Goal: Task Accomplishment & Management: Manage account settings

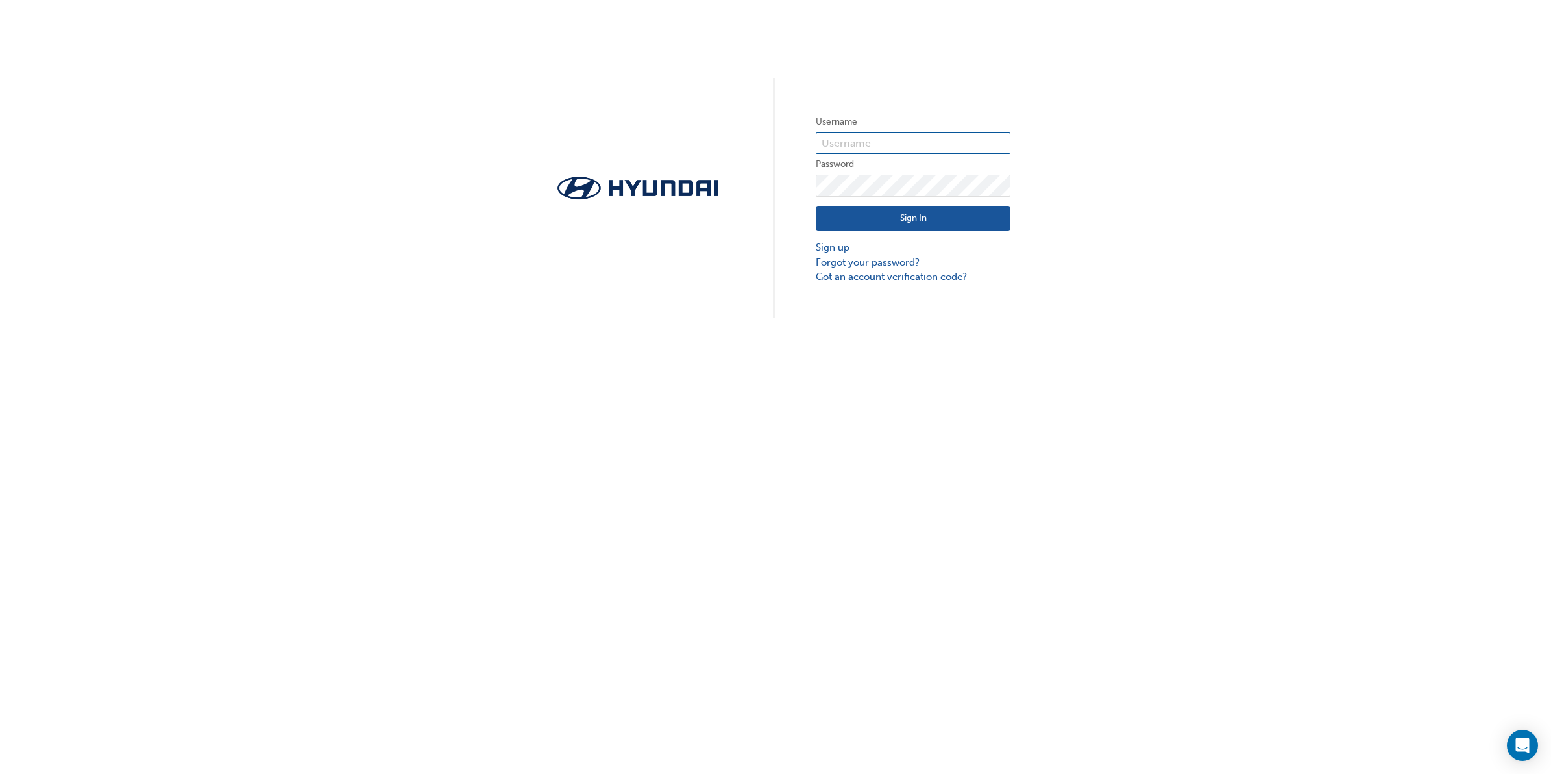
type input "11075"
click at [913, 213] on button "Sign In" at bounding box center [913, 218] width 195 height 25
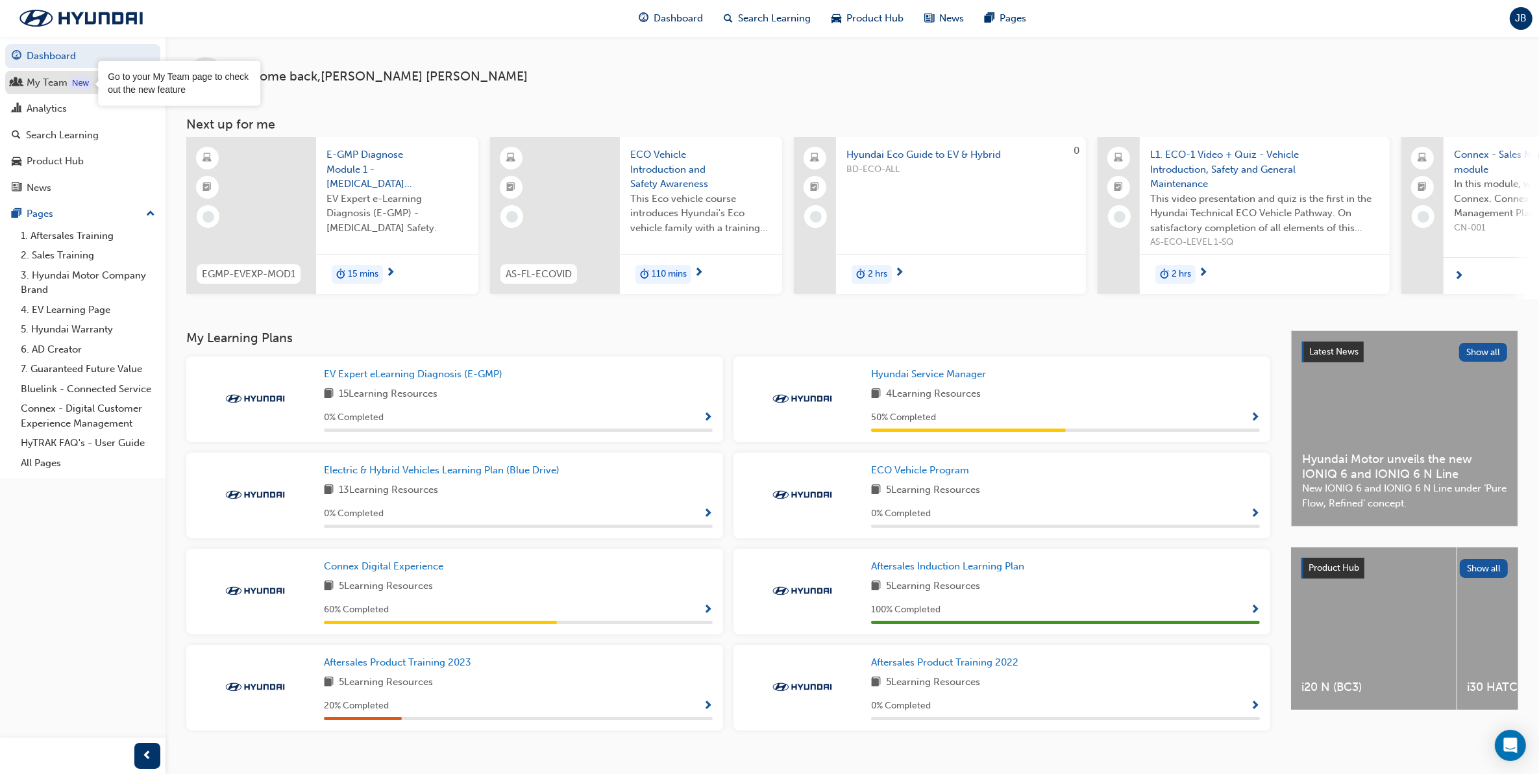
click at [71, 84] on div "New" at bounding box center [80, 83] width 22 height 13
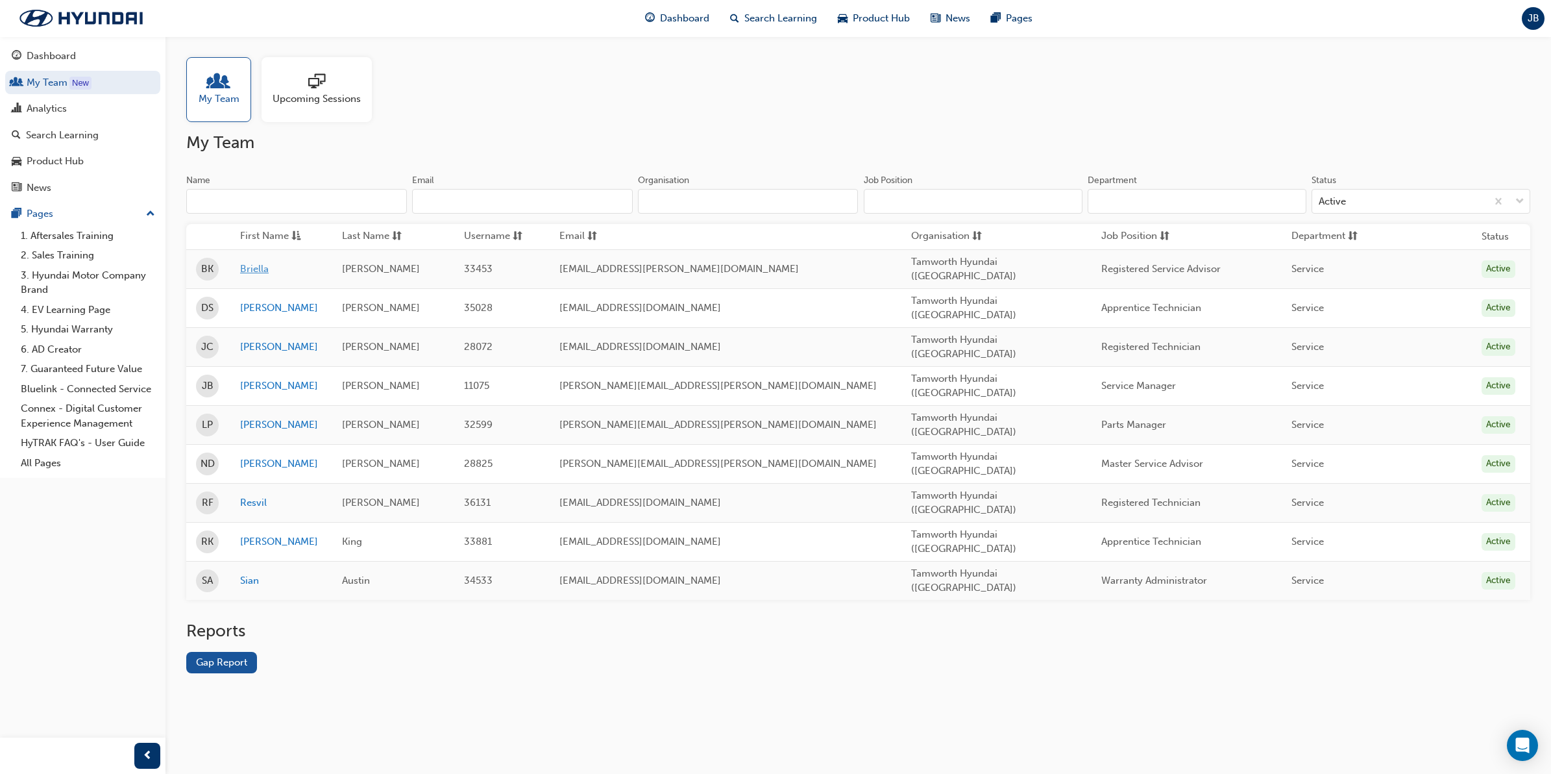
click at [267, 271] on link "Briella" at bounding box center [281, 269] width 82 height 15
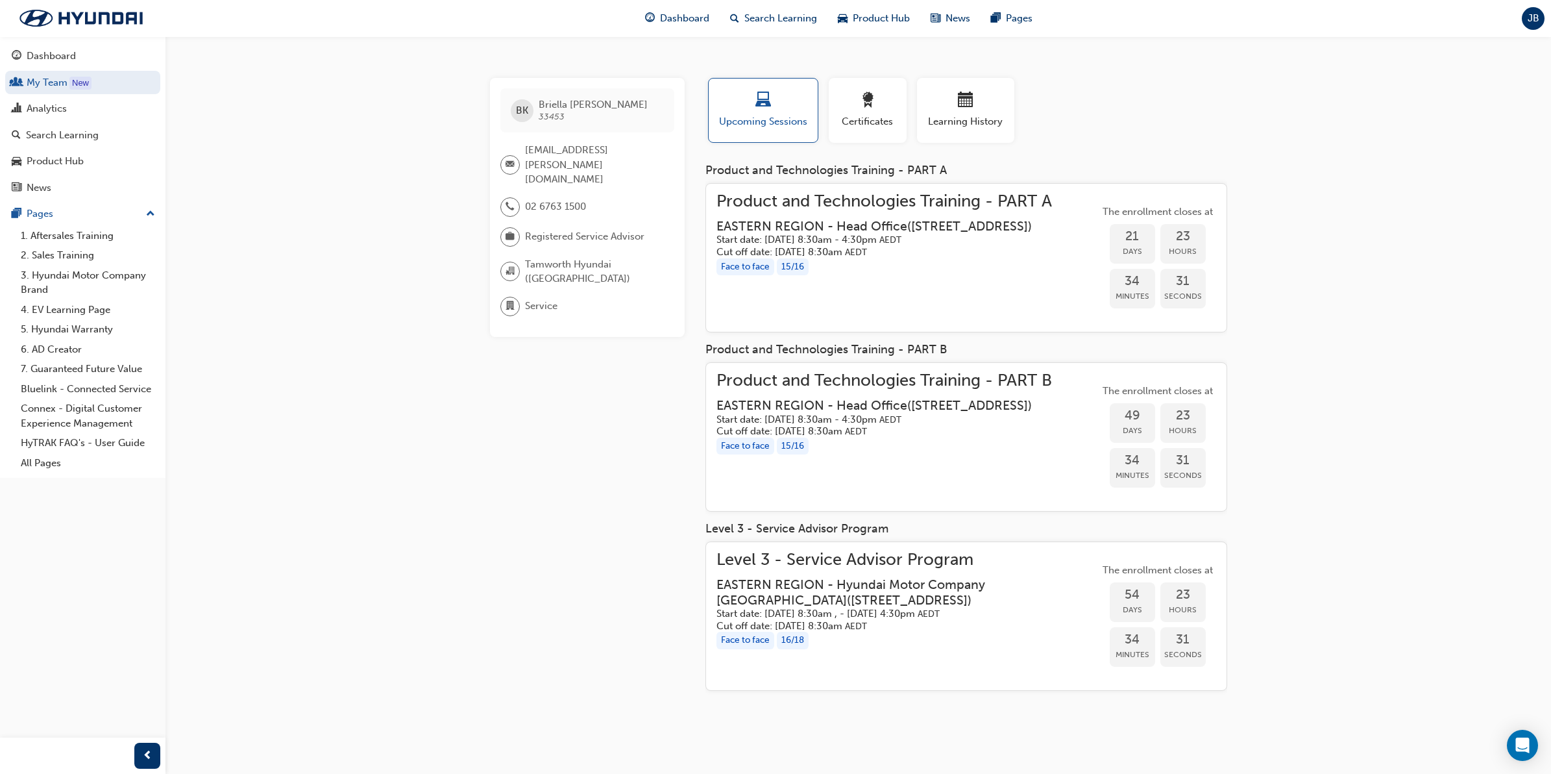
click at [964, 219] on h3 "EASTERN REGION - Head Office ( [STREET_ADDRESS] )" at bounding box center [874, 226] width 315 height 15
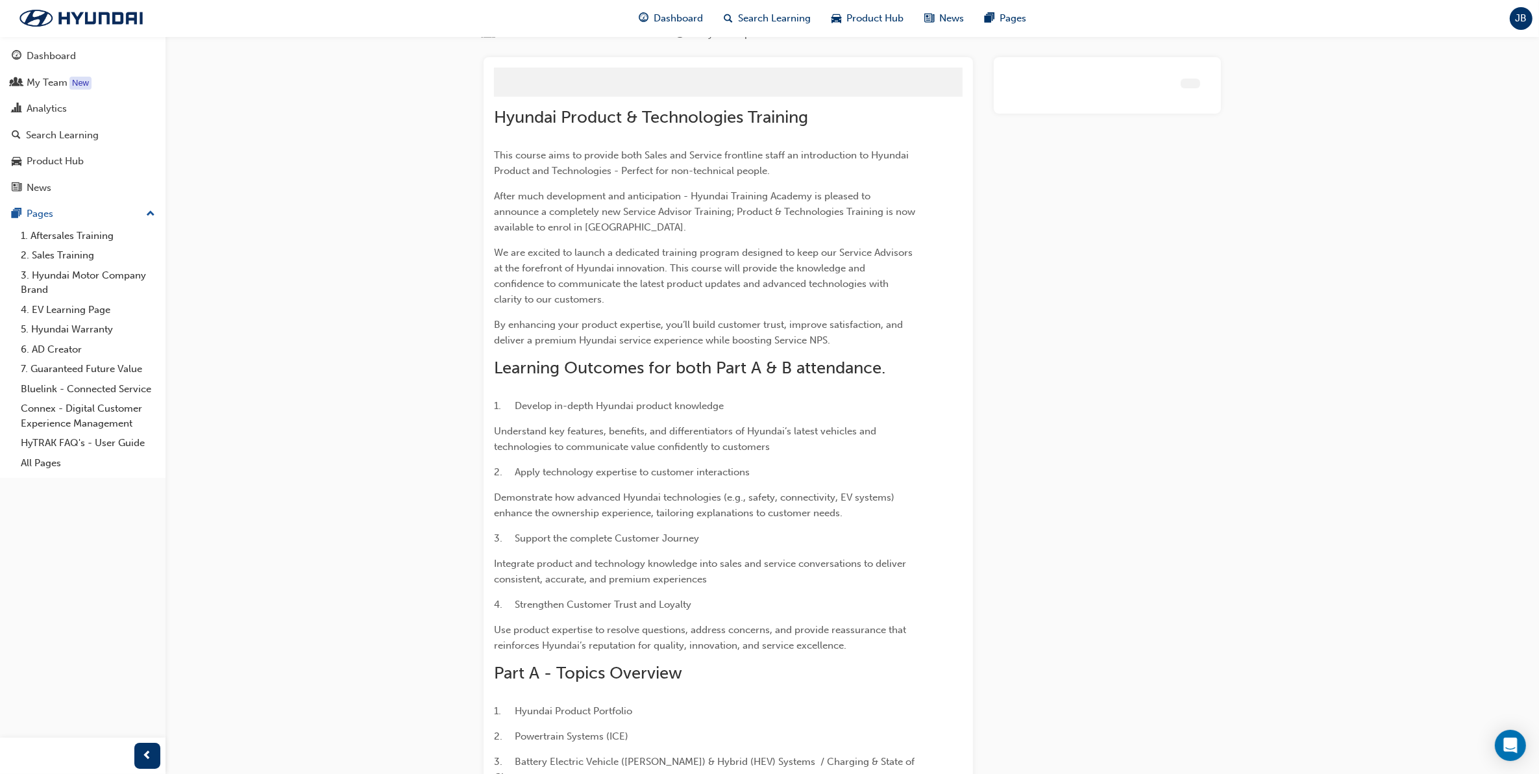
scroll to position [1386, 0]
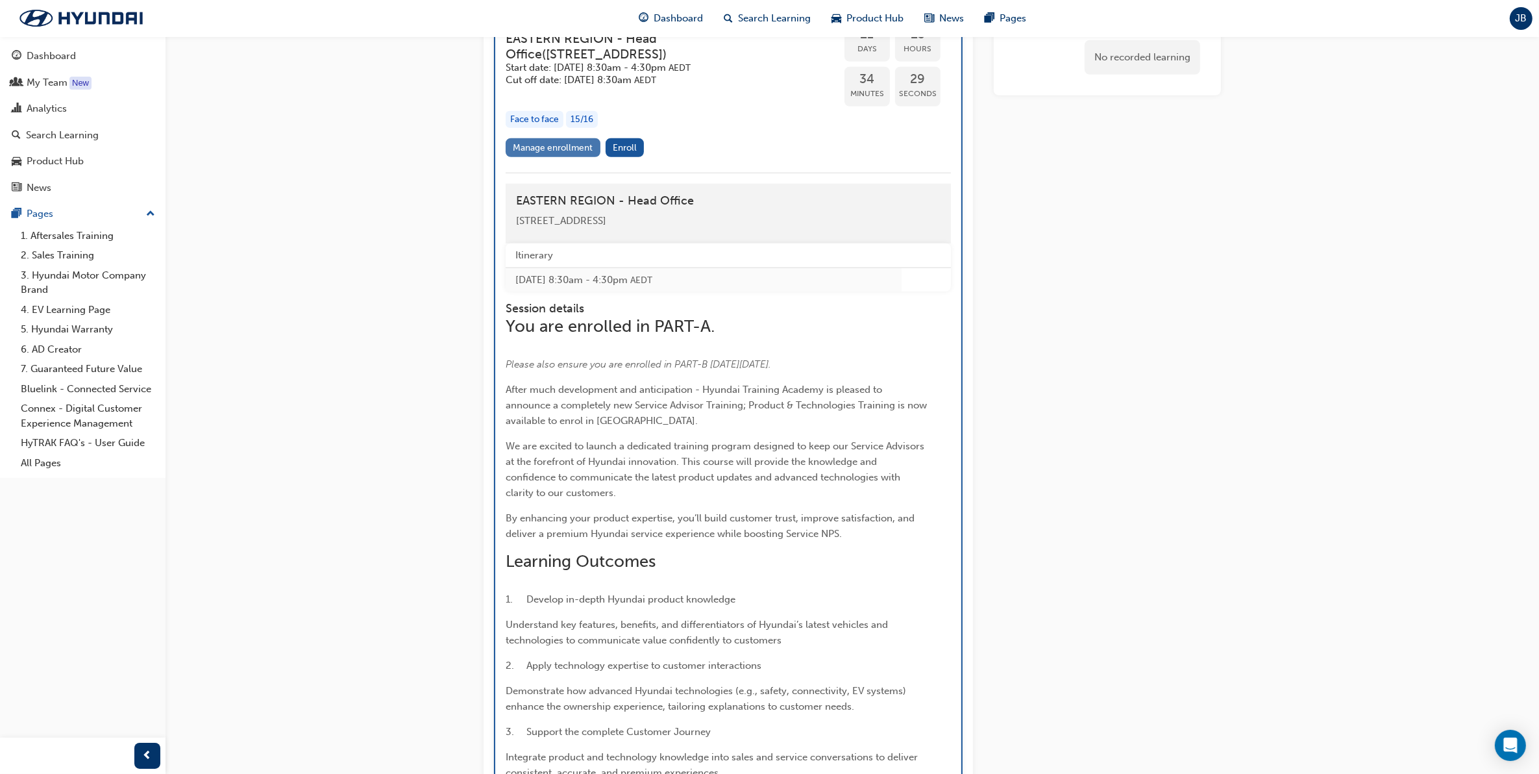
click at [561, 138] on link "Manage enrollment" at bounding box center [553, 147] width 95 height 19
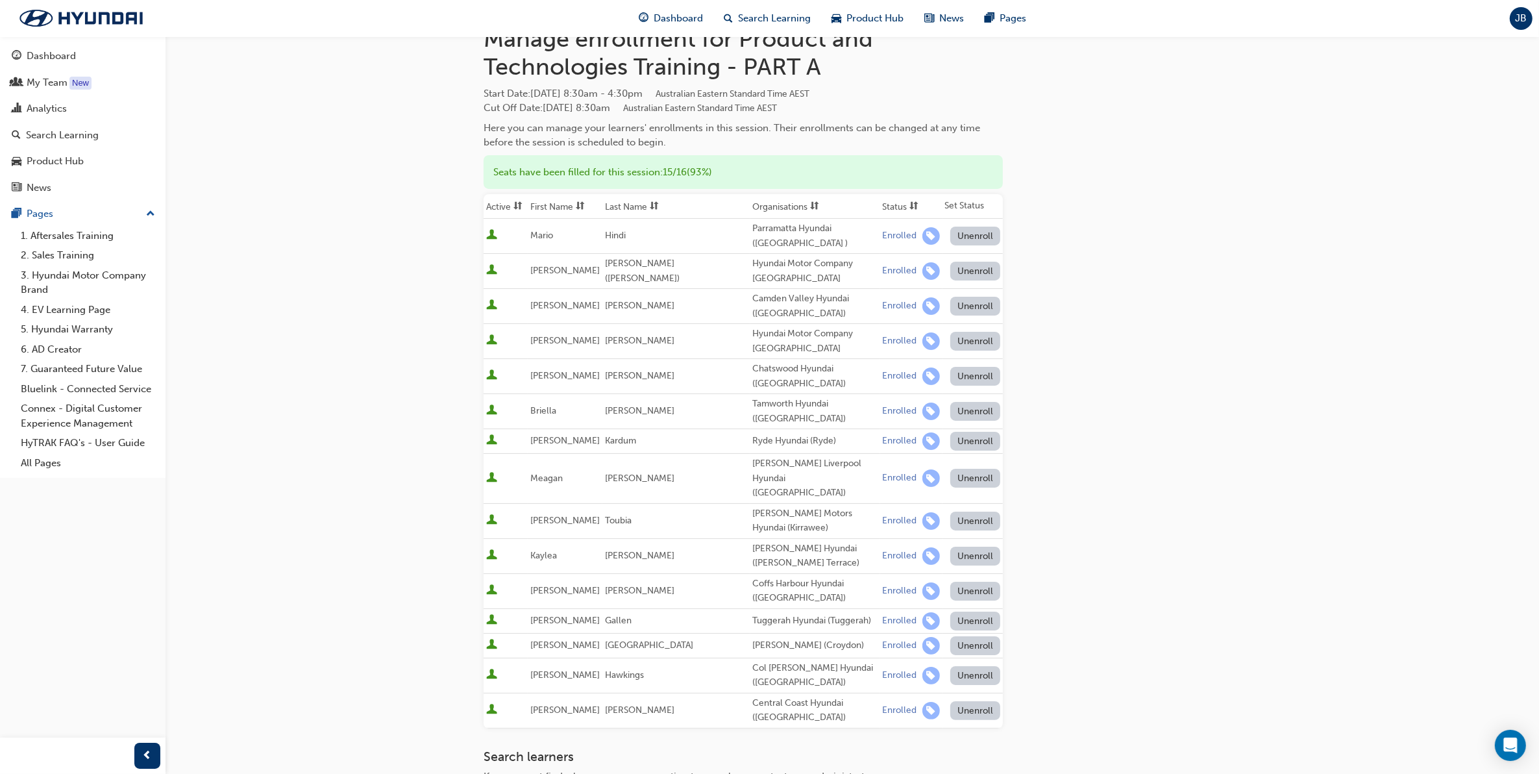
scroll to position [81, 0]
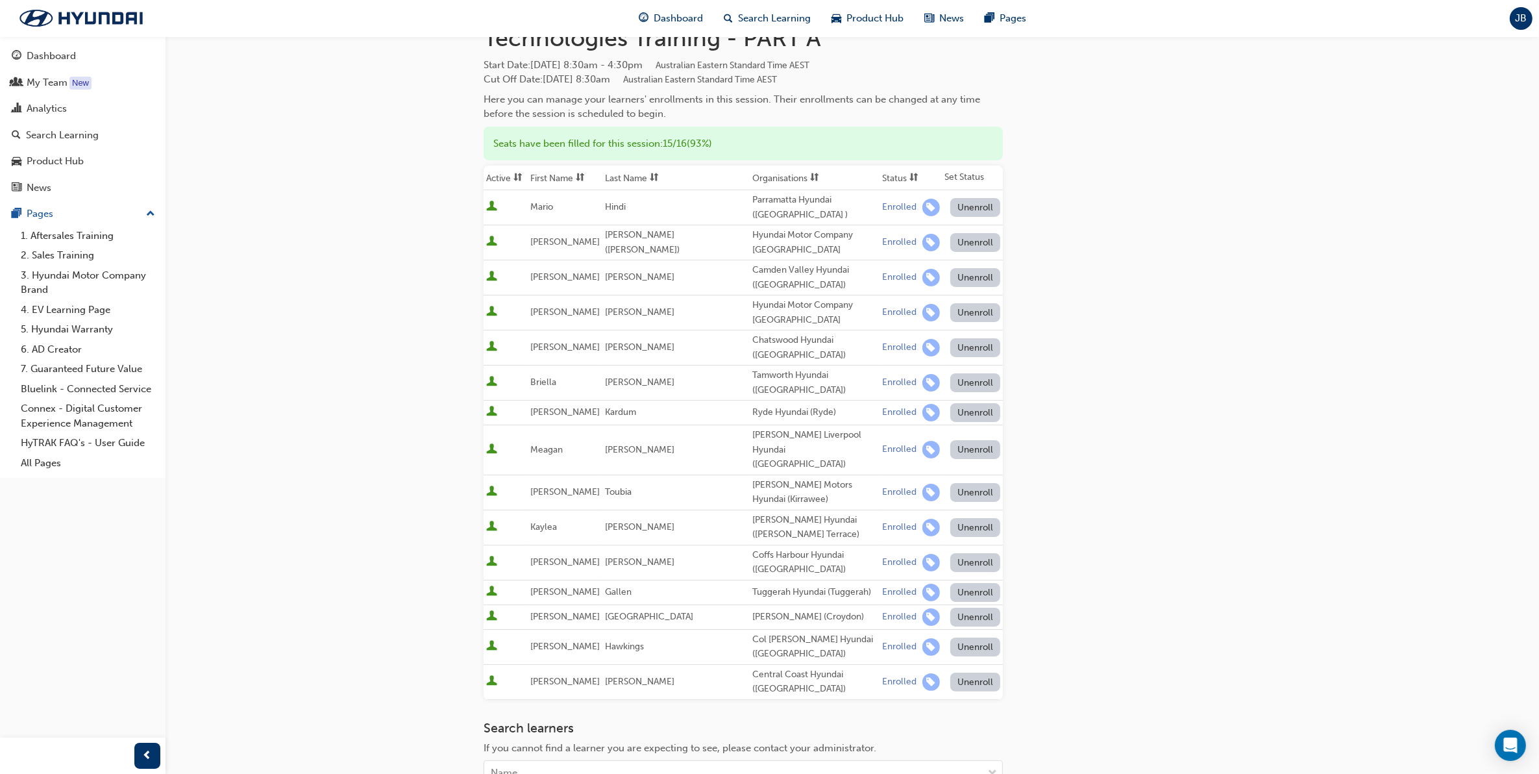
click at [972, 384] on button "Unenroll" at bounding box center [975, 382] width 51 height 19
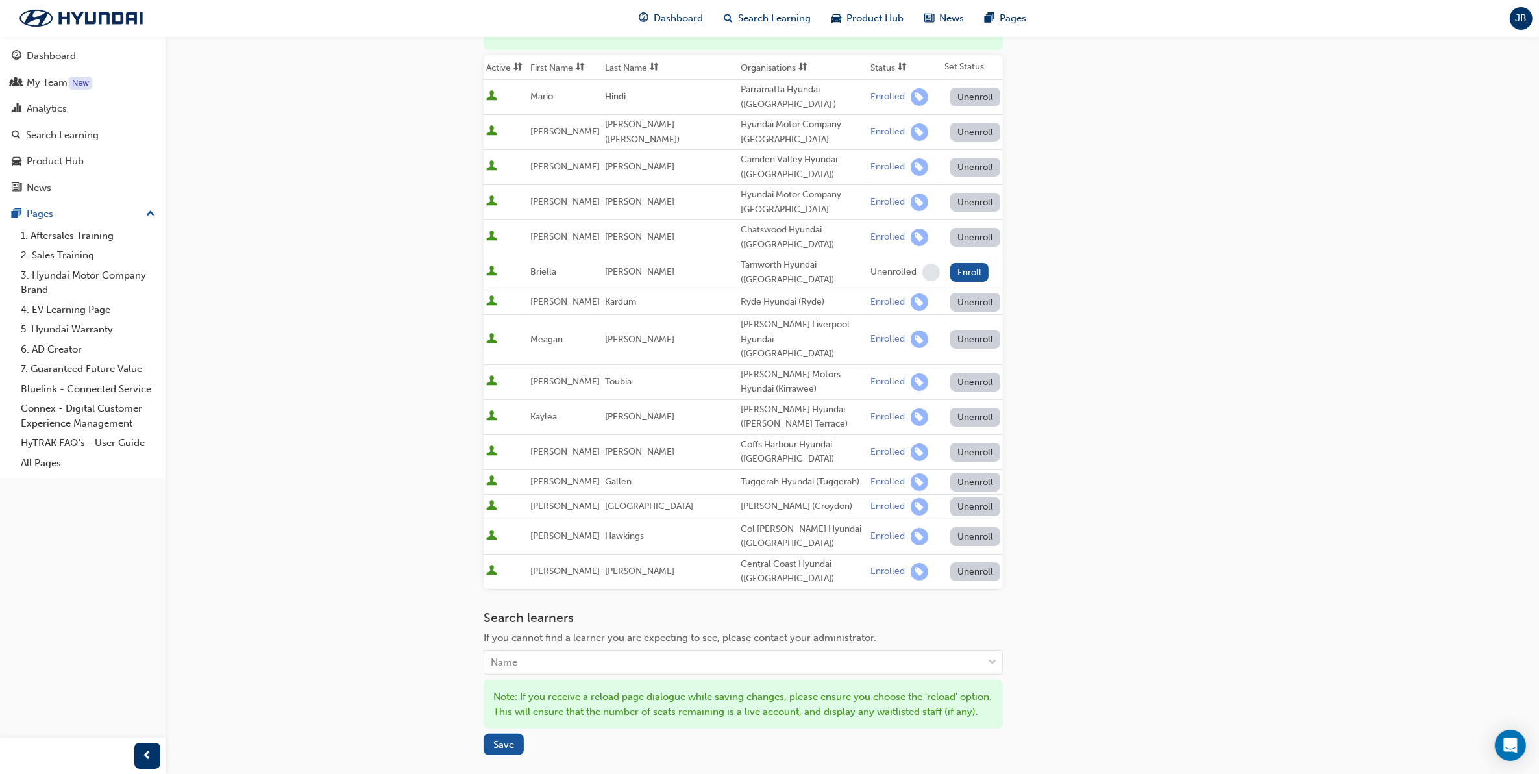
scroll to position [346, 0]
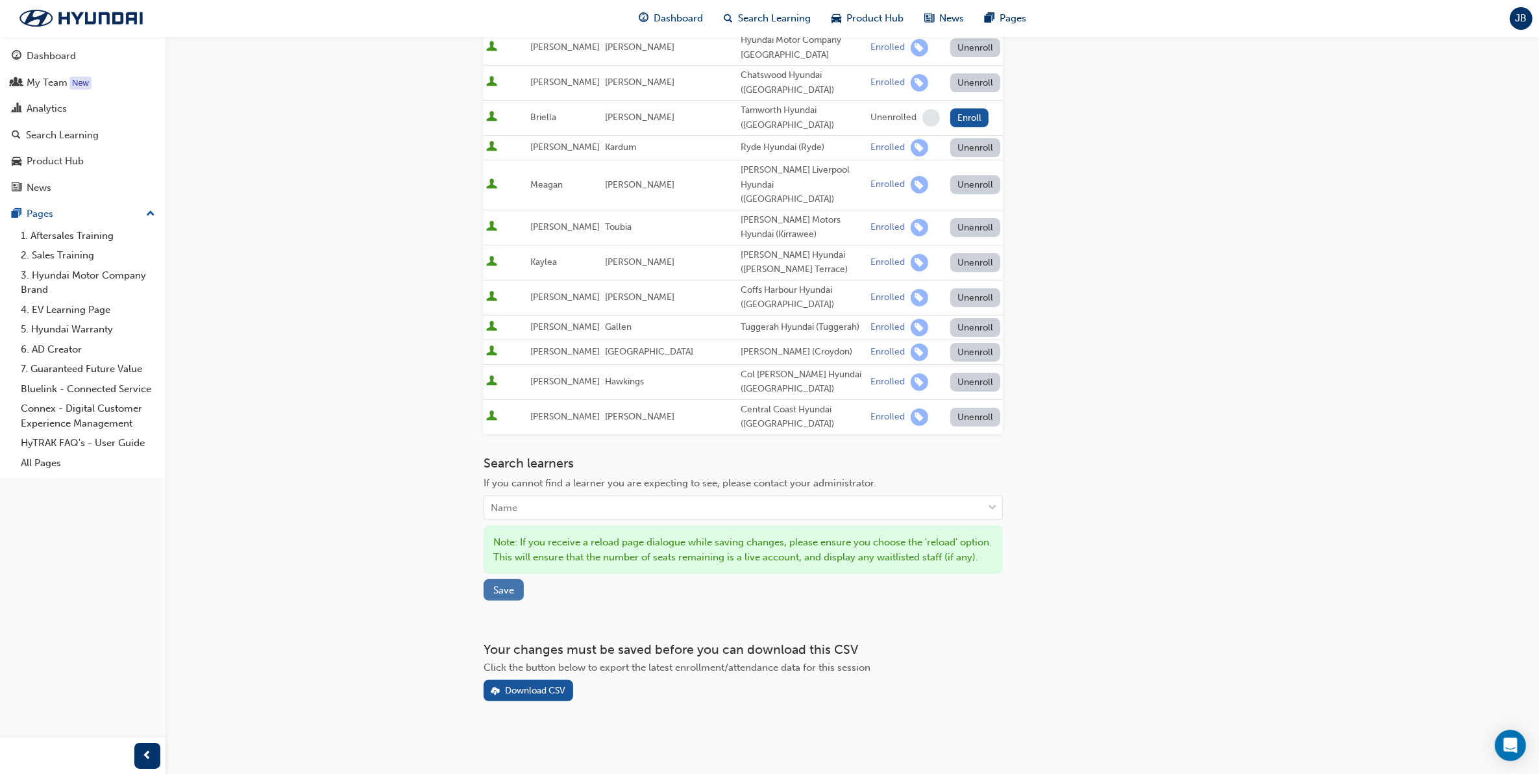
click at [498, 587] on span "Save" at bounding box center [503, 590] width 21 height 12
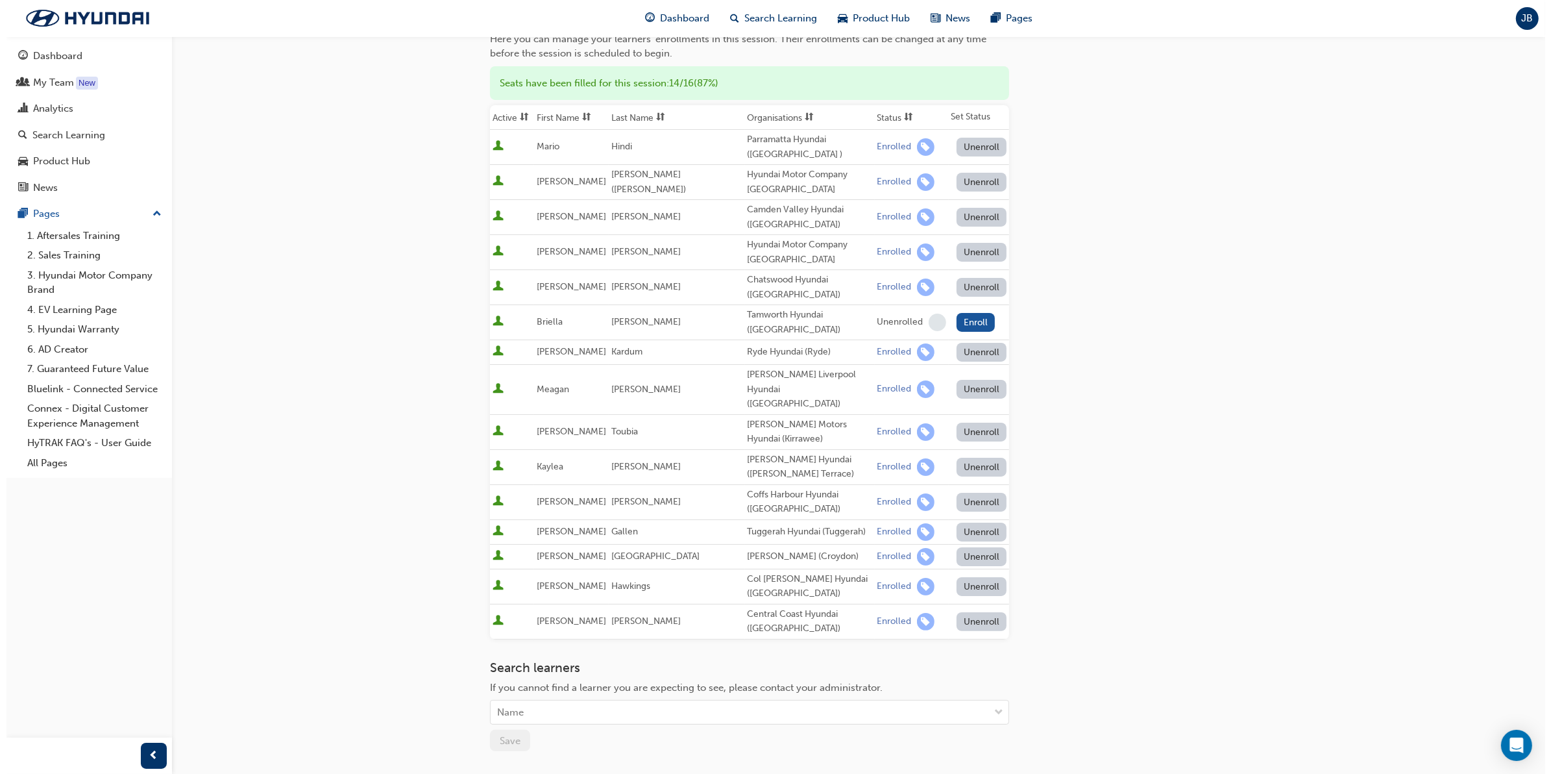
scroll to position [0, 0]
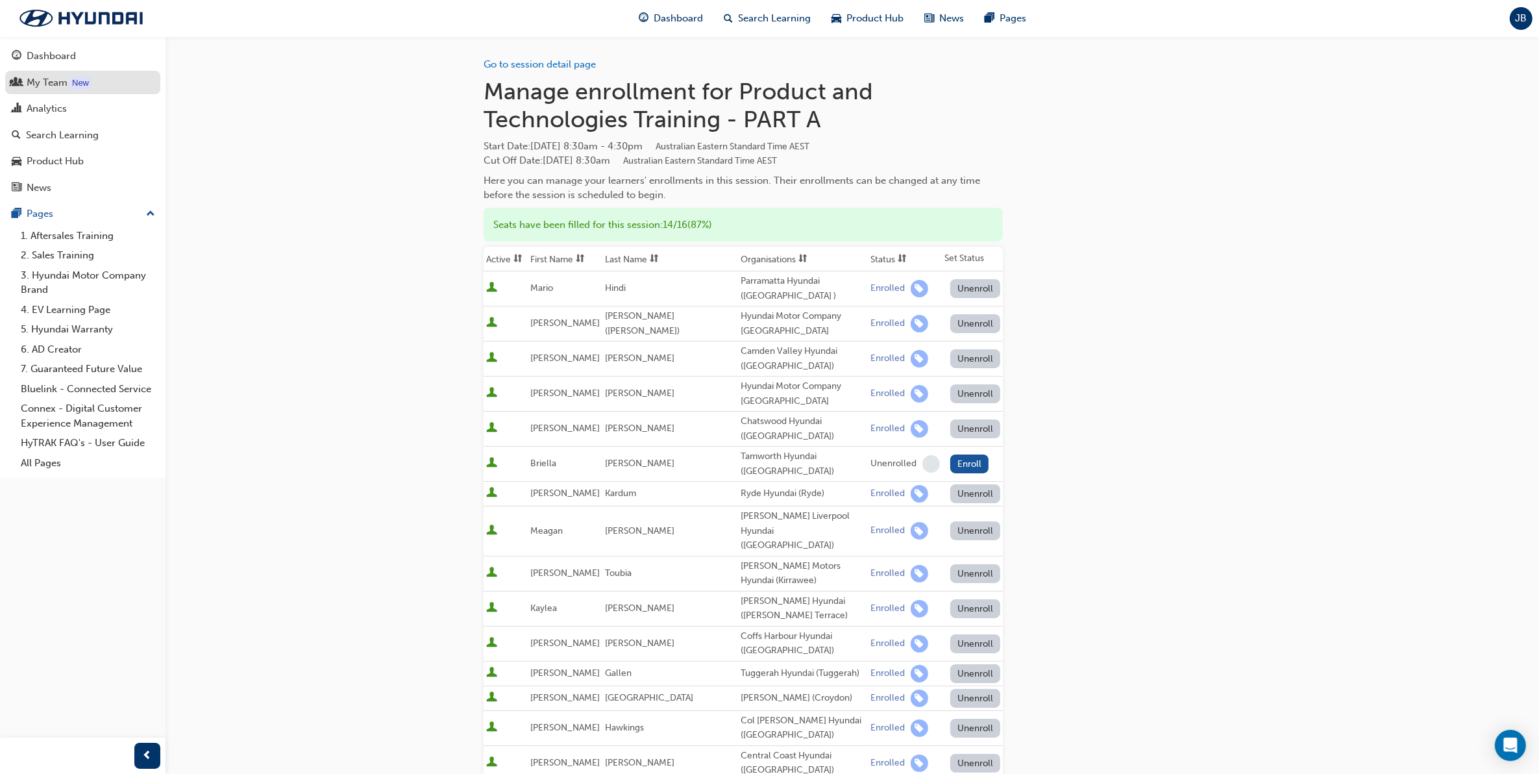
click at [34, 82] on div "My Team" at bounding box center [47, 82] width 41 height 15
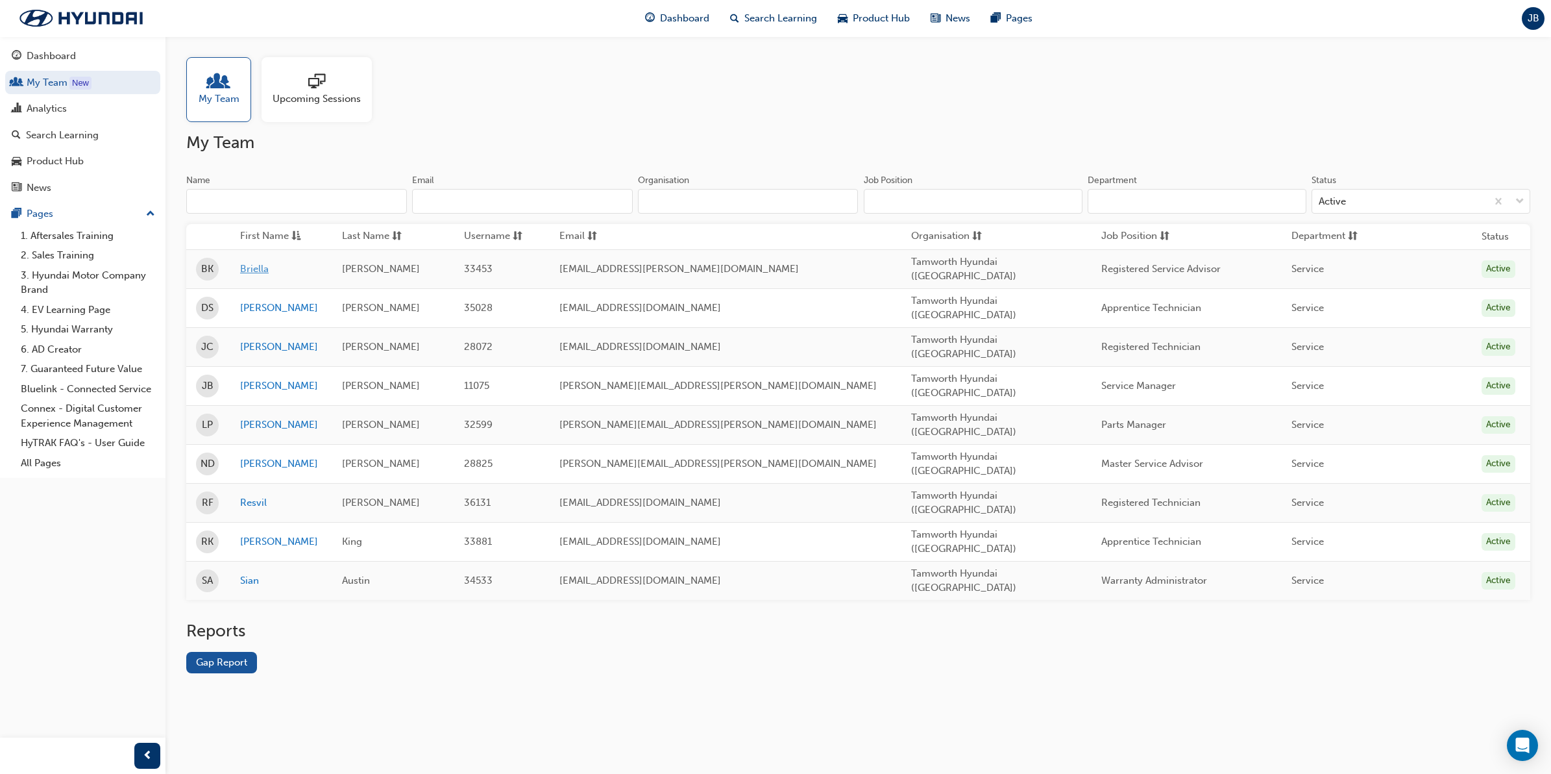
click at [254, 263] on link "Briella" at bounding box center [281, 269] width 82 height 15
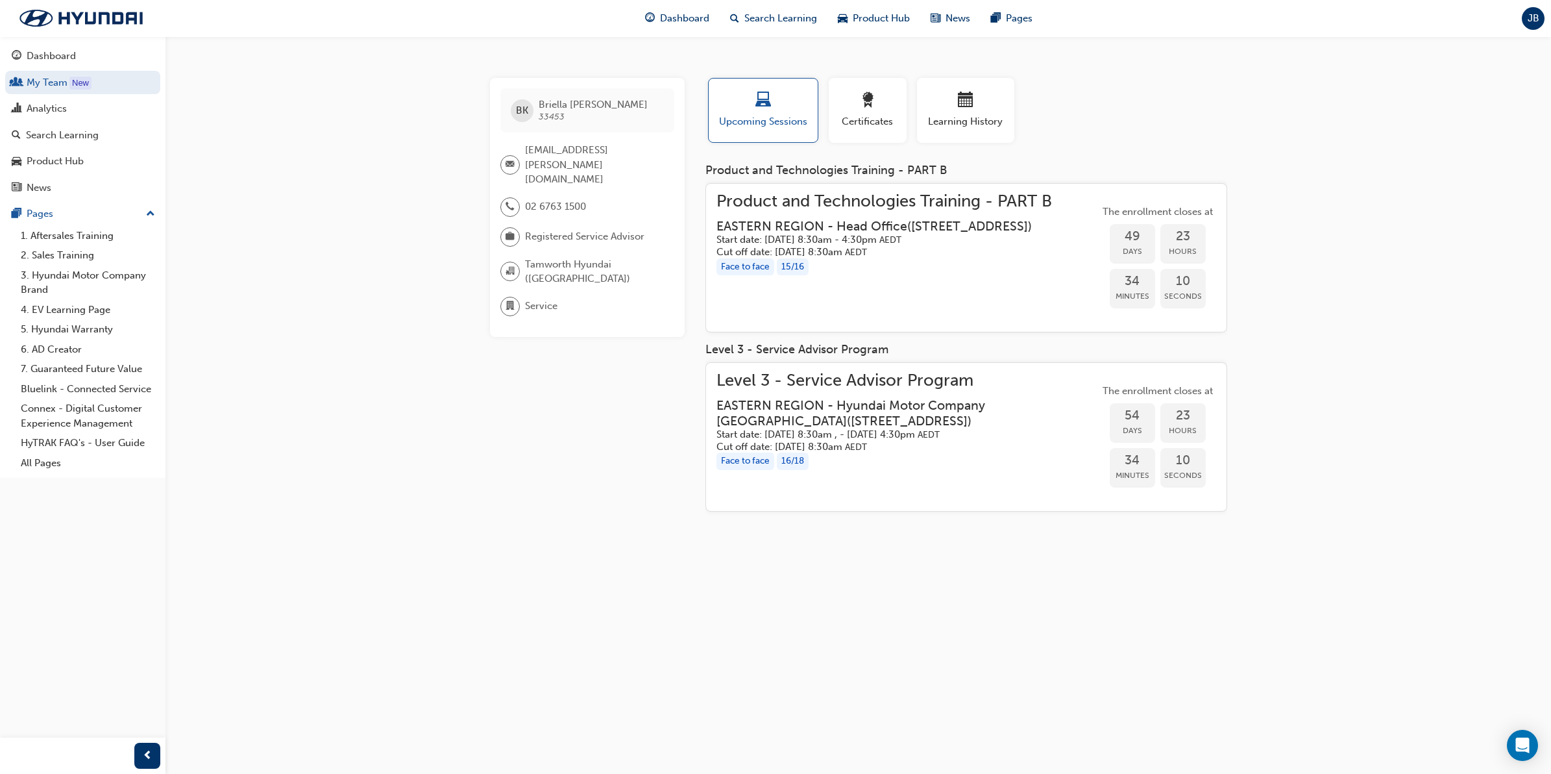
click at [881, 219] on h3 "EASTERN REGION - Head Office ( [STREET_ADDRESS] )" at bounding box center [874, 226] width 315 height 15
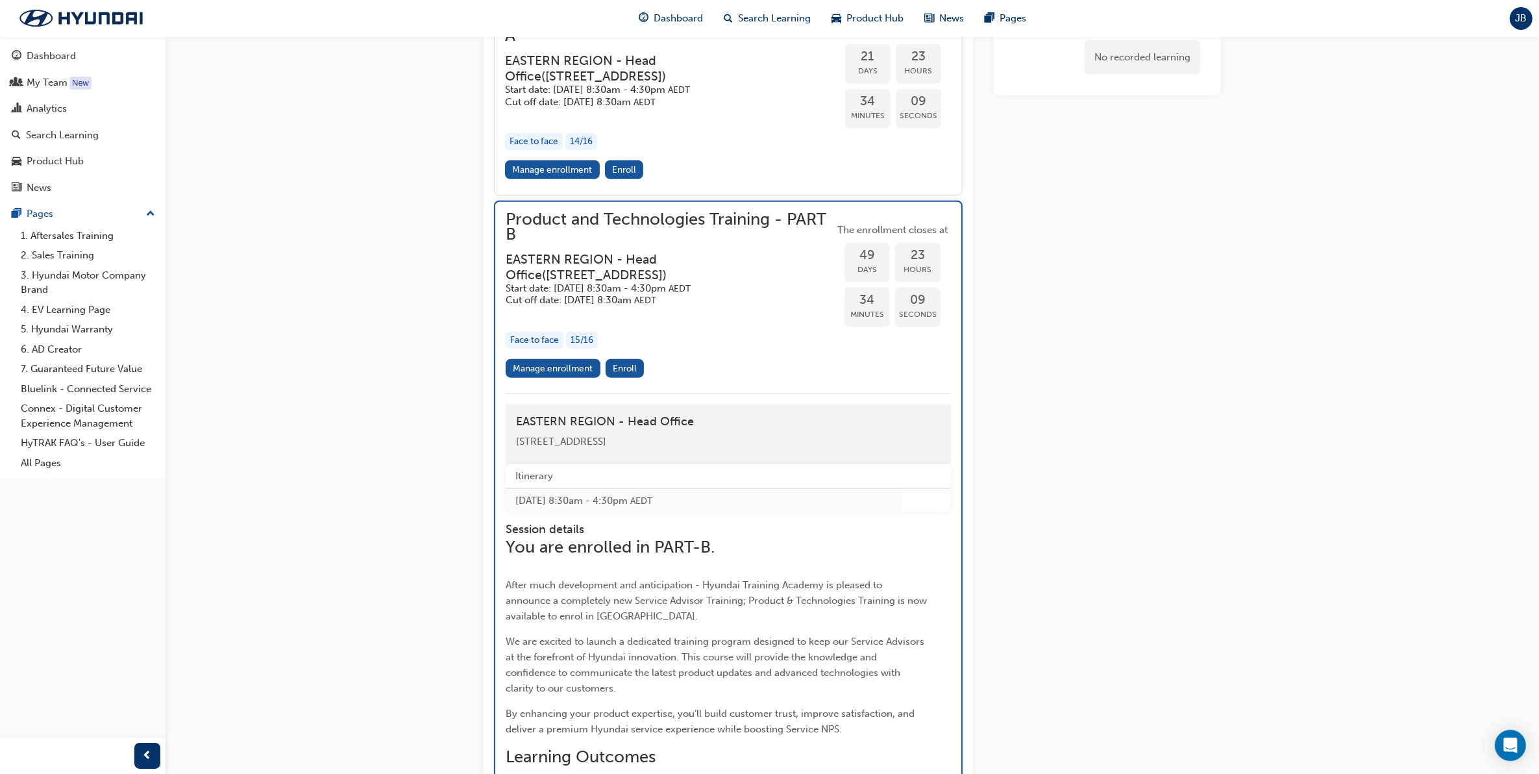
scroll to position [1351, 0]
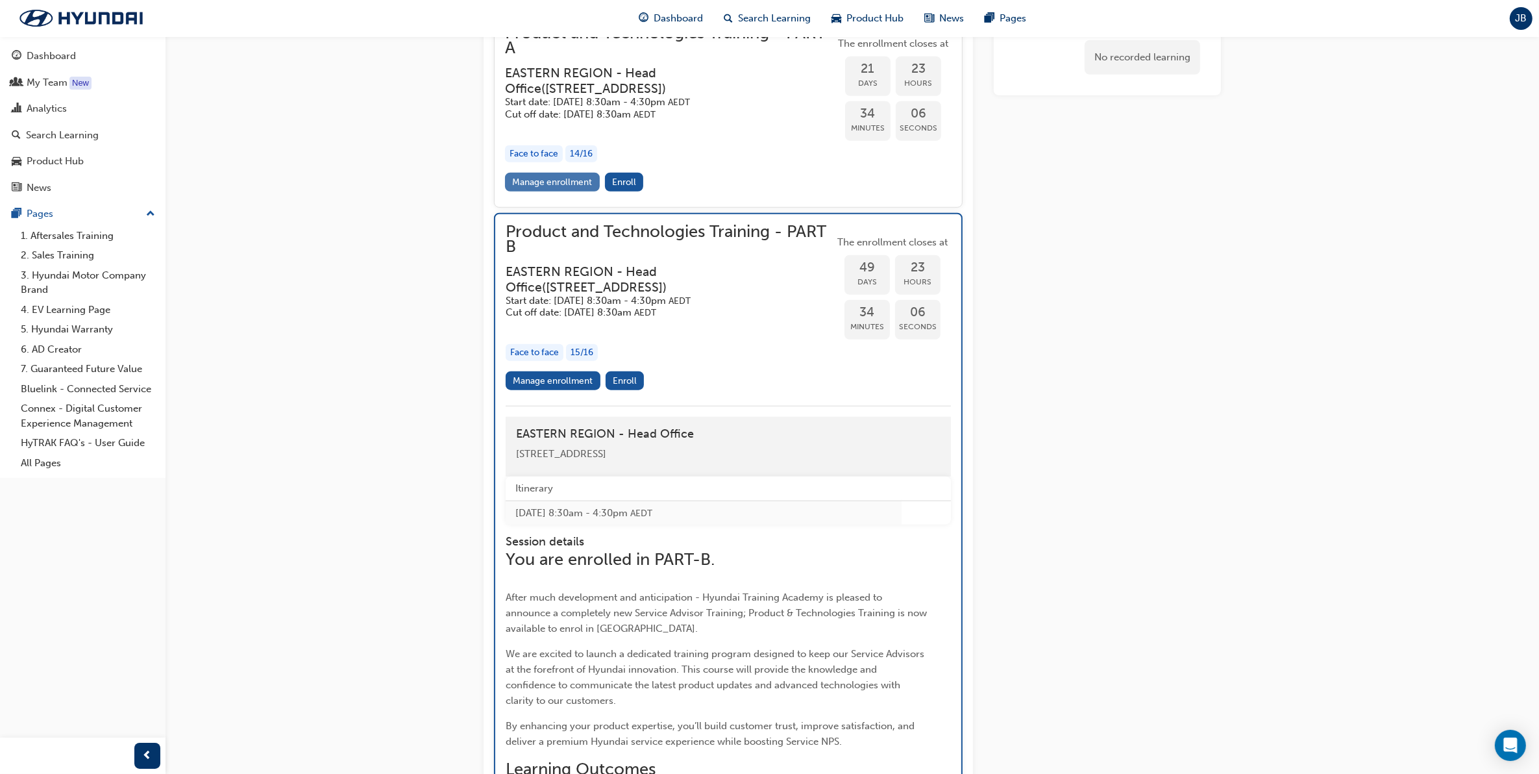
click at [566, 173] on link "Manage enrollment" at bounding box center [552, 182] width 95 height 19
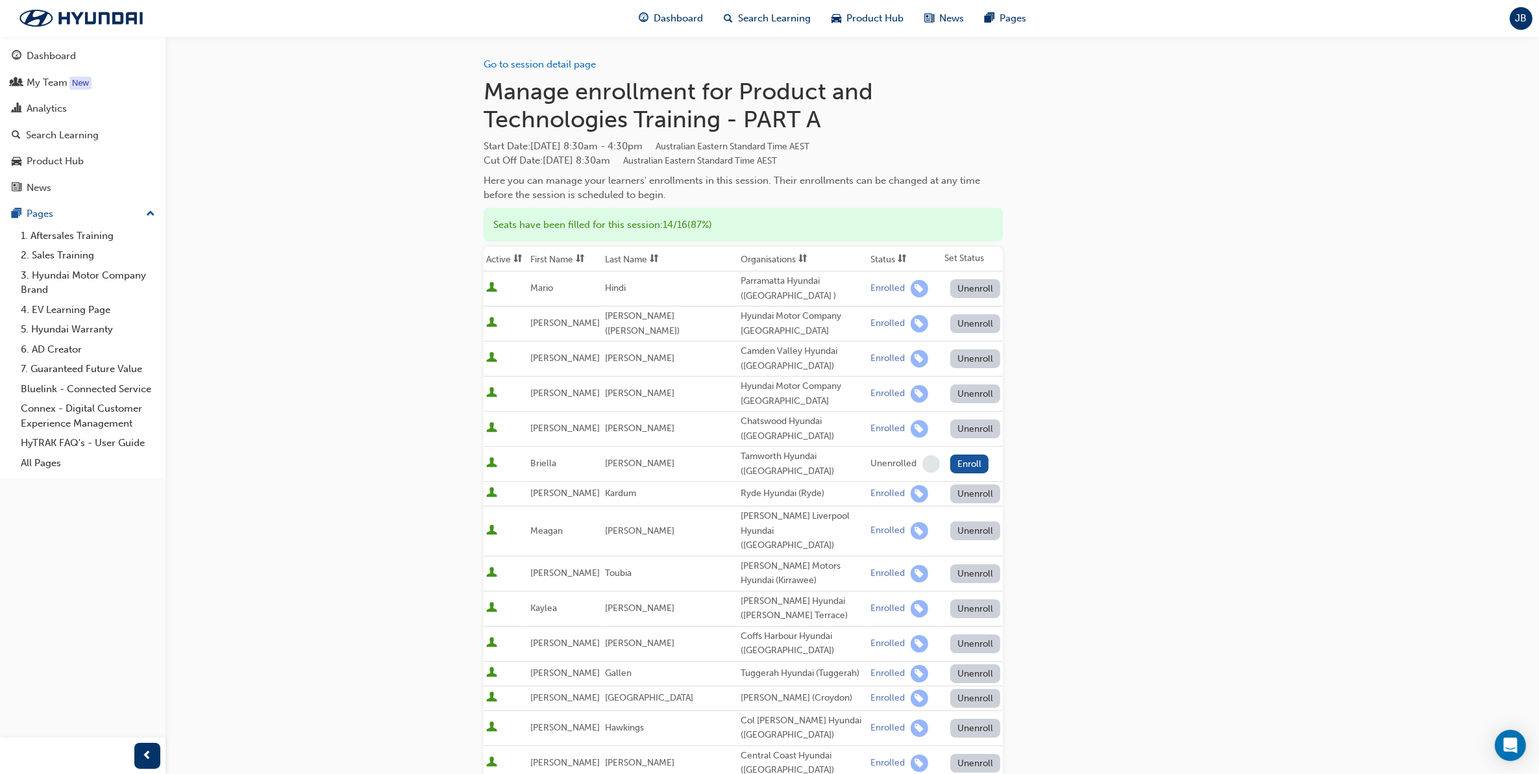
scroll to position [1351, 0]
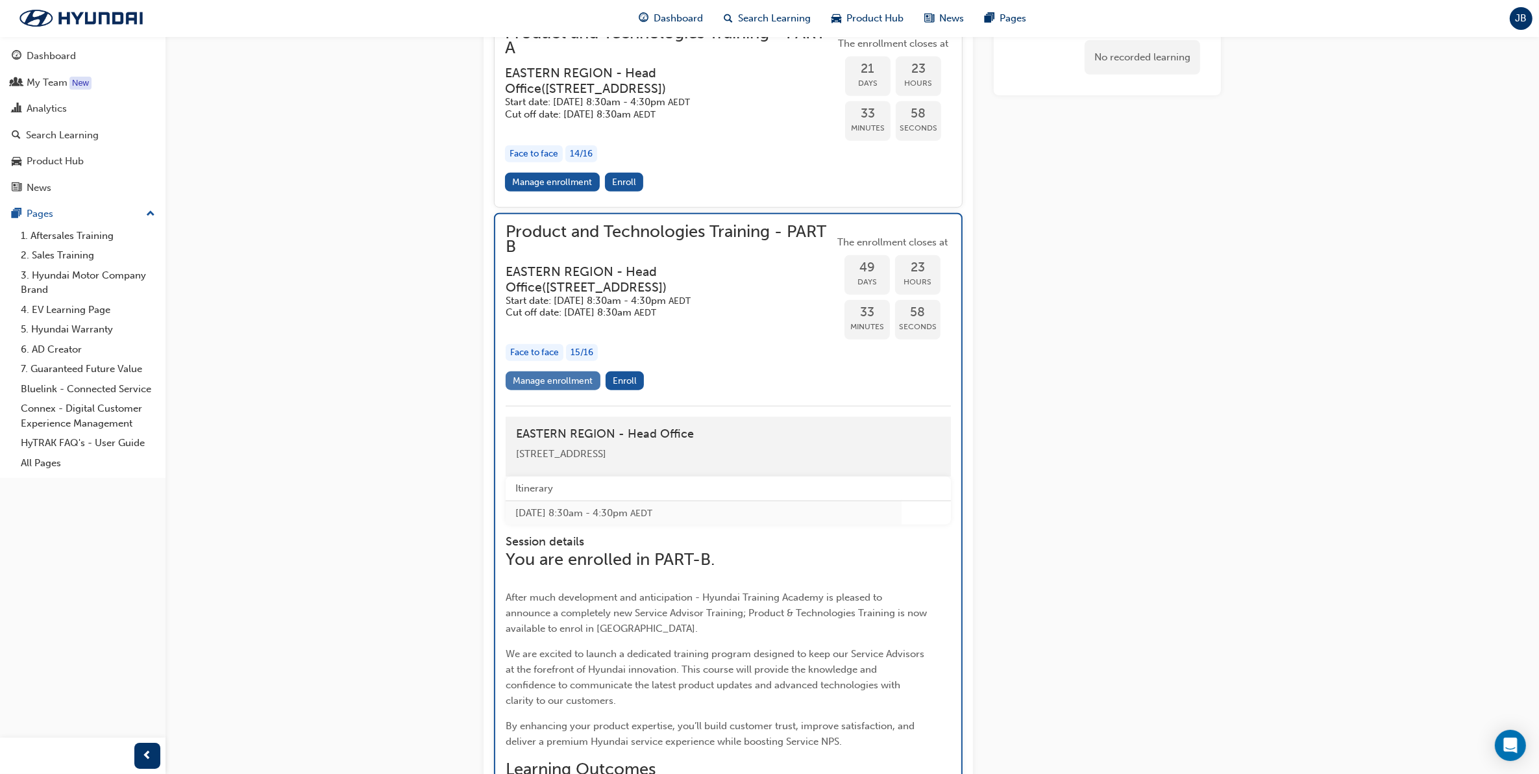
click at [569, 371] on link "Manage enrollment" at bounding box center [553, 380] width 95 height 19
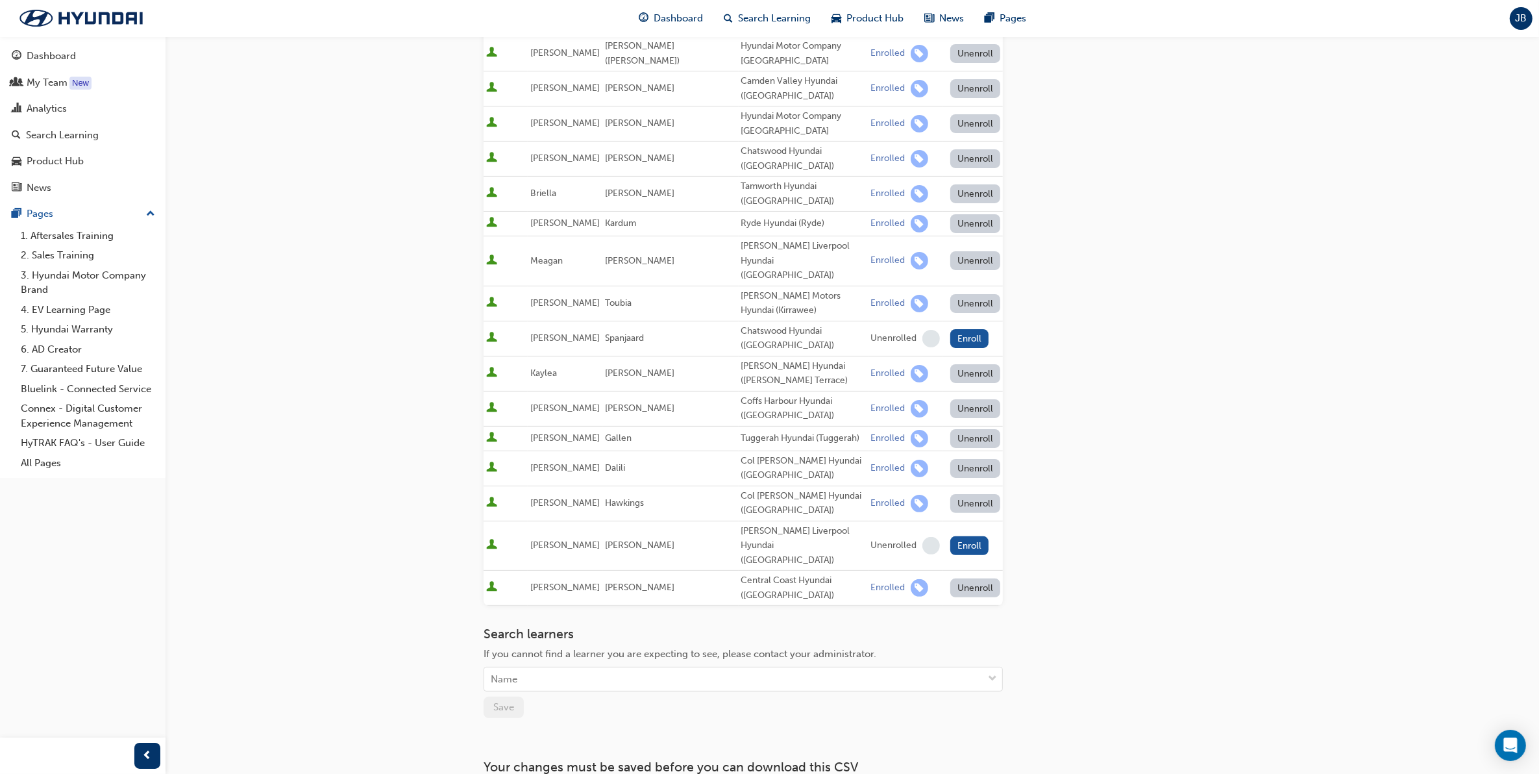
scroll to position [116, 0]
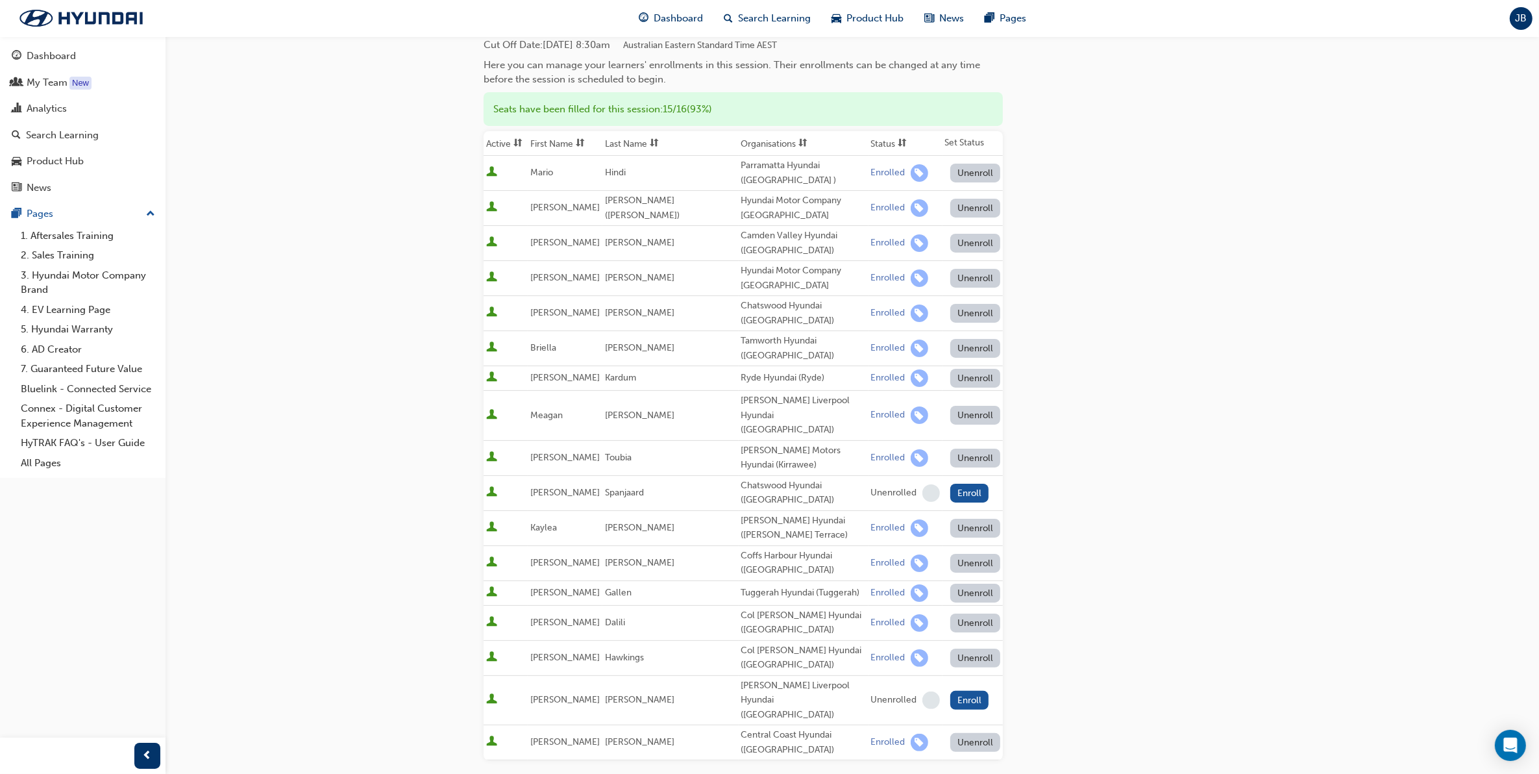
click at [972, 345] on button "Unenroll" at bounding box center [975, 348] width 51 height 19
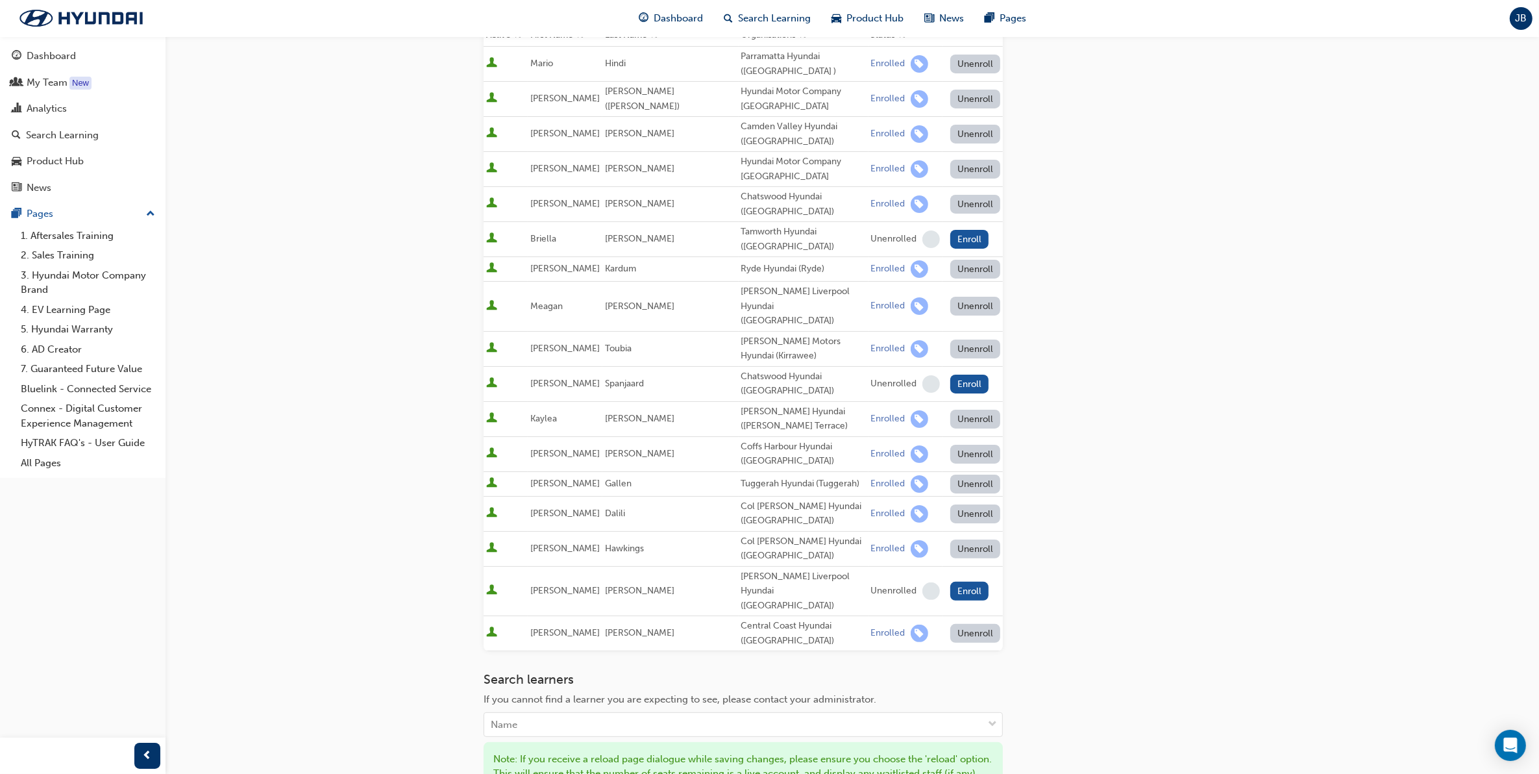
scroll to position [359, 0]
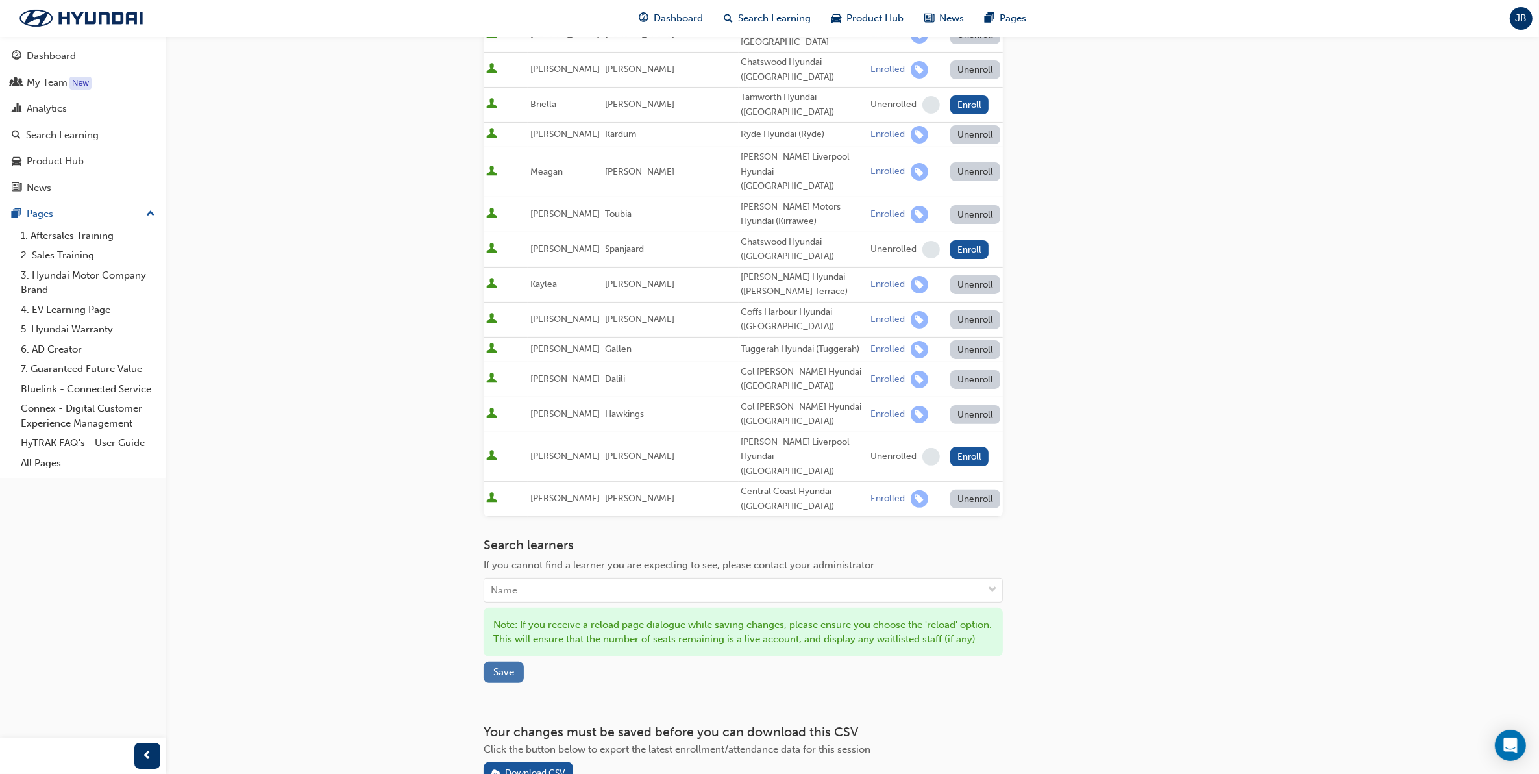
click at [510, 666] on span "Save" at bounding box center [503, 672] width 21 height 12
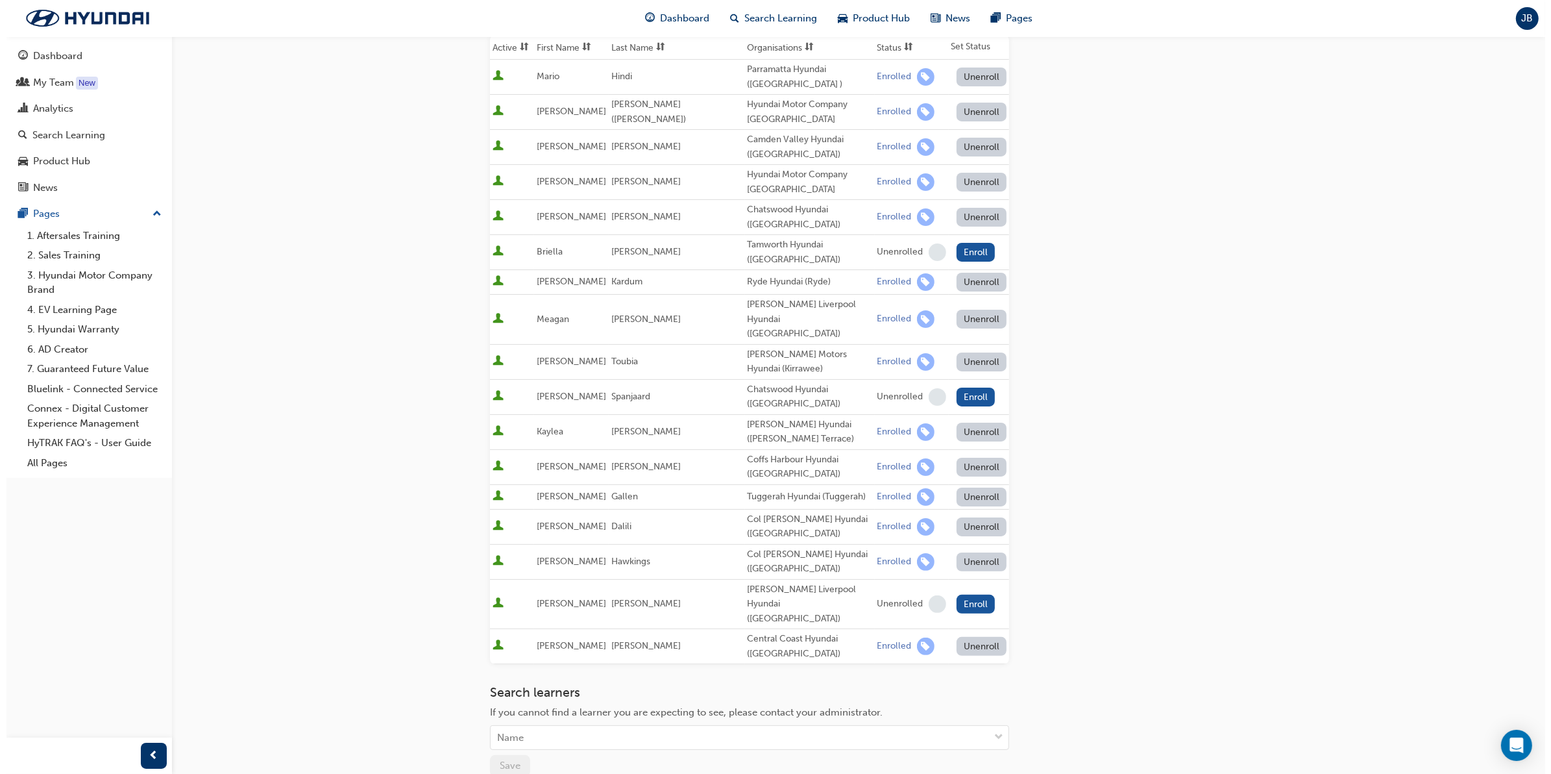
scroll to position [0, 0]
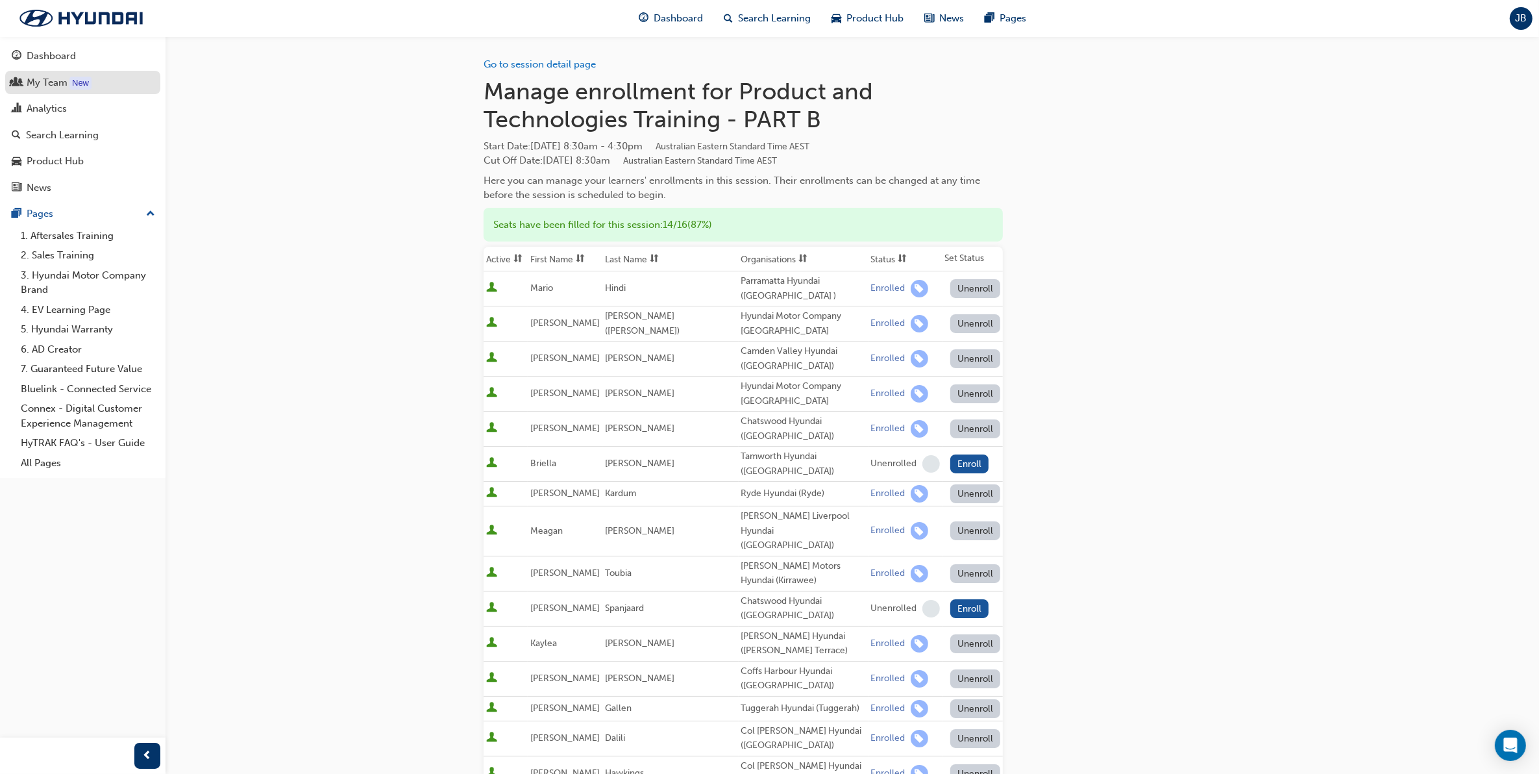
click at [40, 79] on div "My Team" at bounding box center [47, 82] width 41 height 15
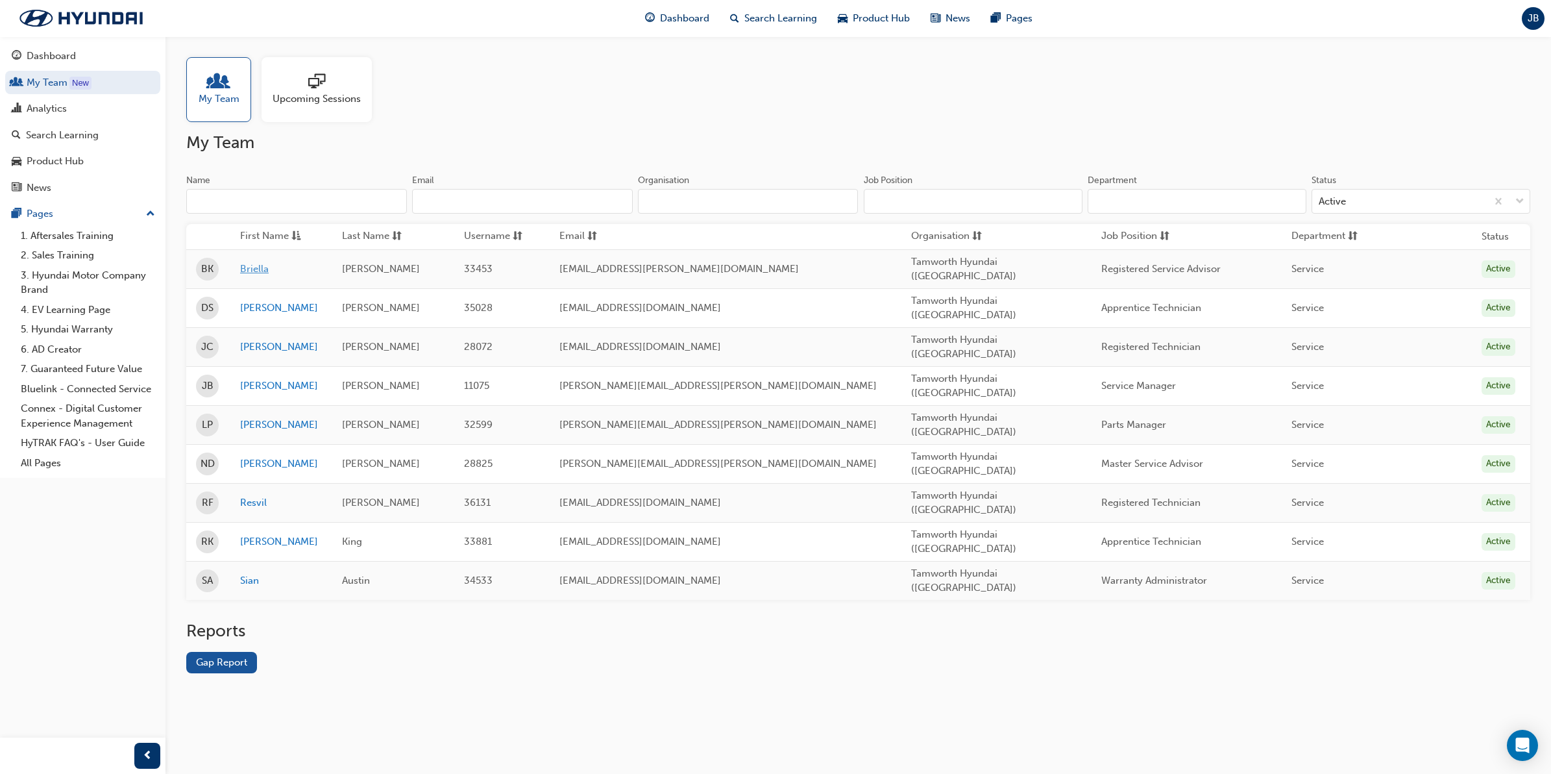
click at [262, 273] on link "Briella" at bounding box center [281, 269] width 82 height 15
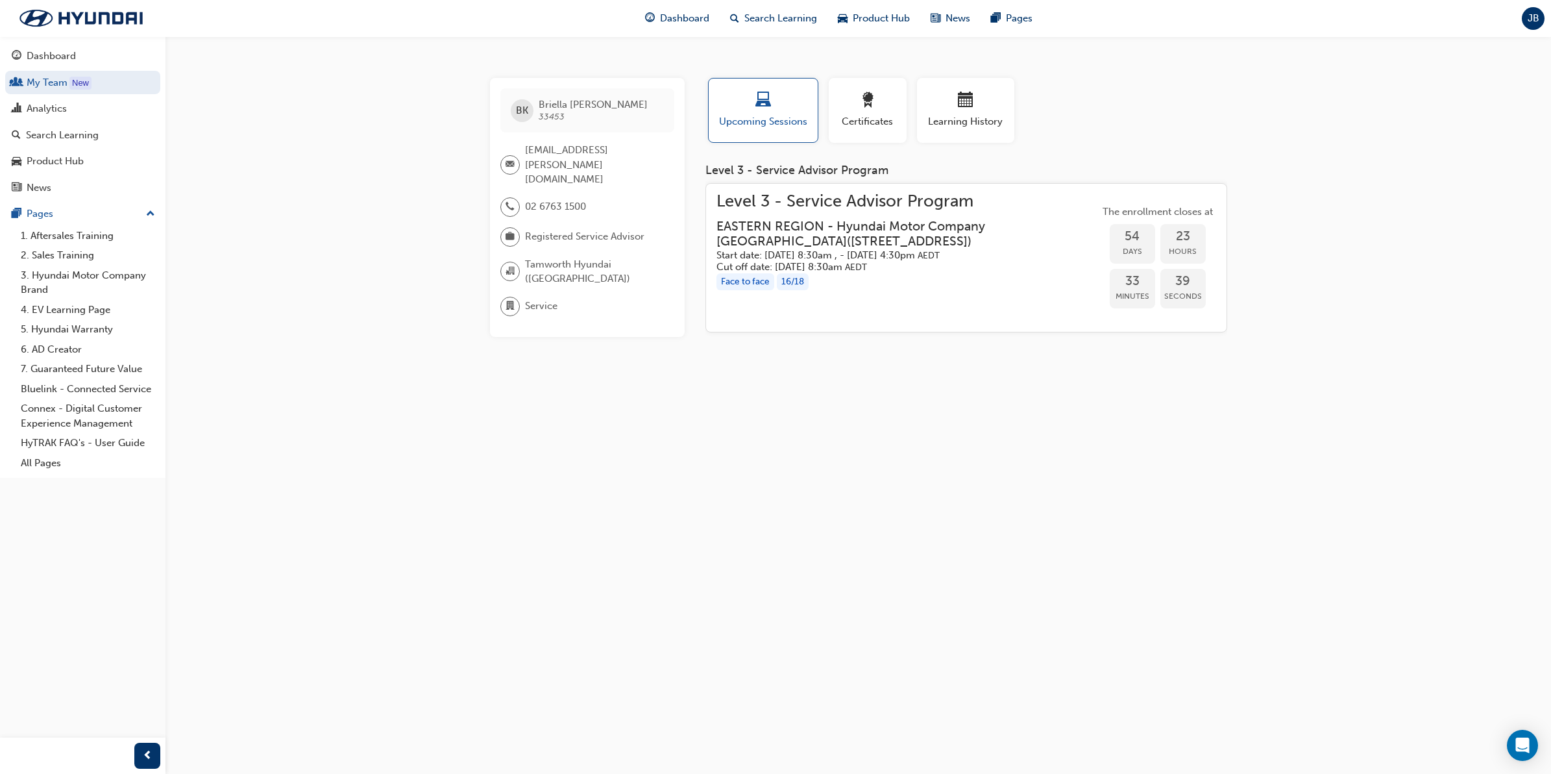
click at [826, 236] on h3 "EASTERN REGION - Hyundai Motor Company [GEOGRAPHIC_DATA] ( [STREET_ADDRESS] )" at bounding box center [898, 234] width 362 height 31
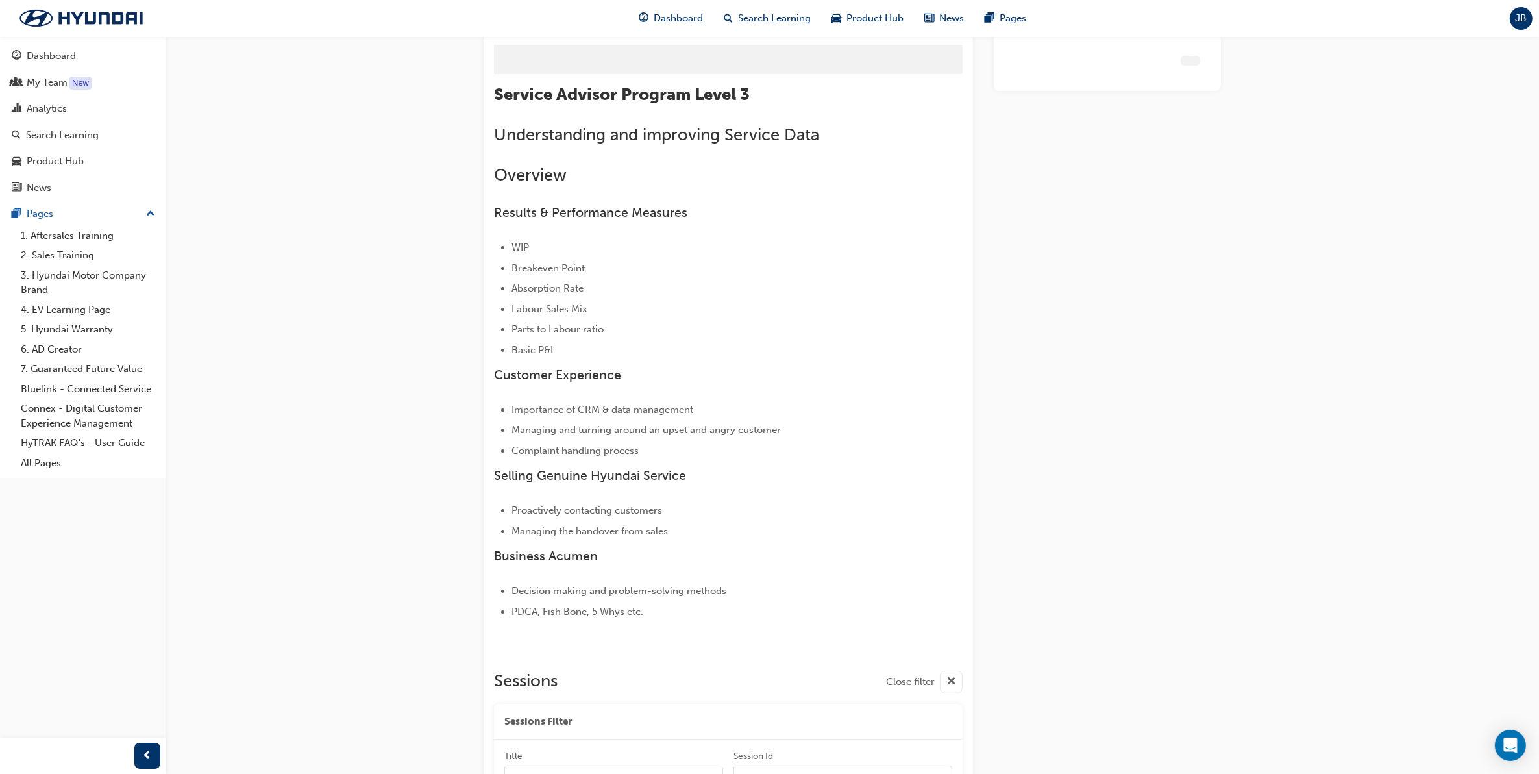
scroll to position [1773, 0]
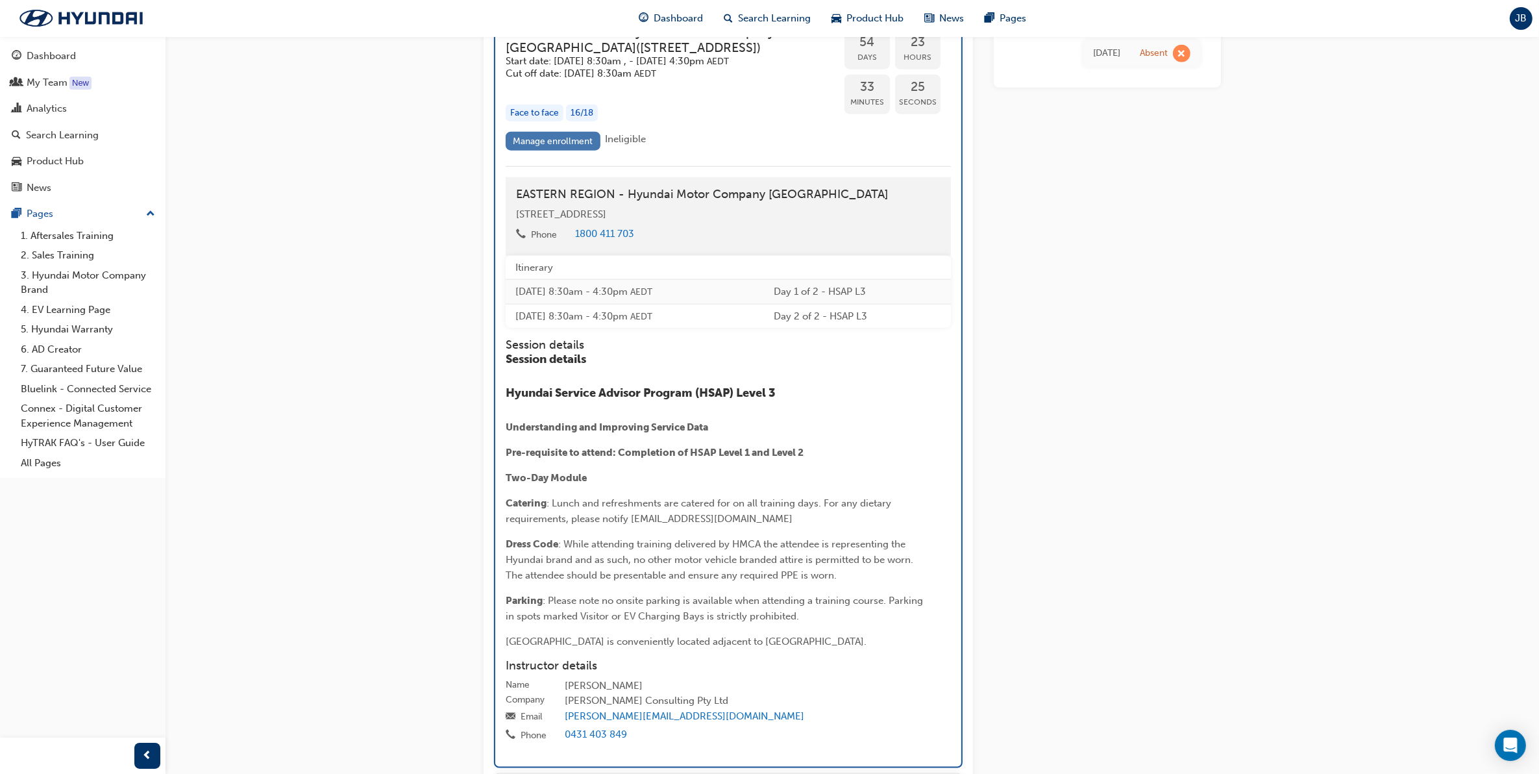
click at [542, 151] on link "Manage enrollment" at bounding box center [553, 141] width 95 height 19
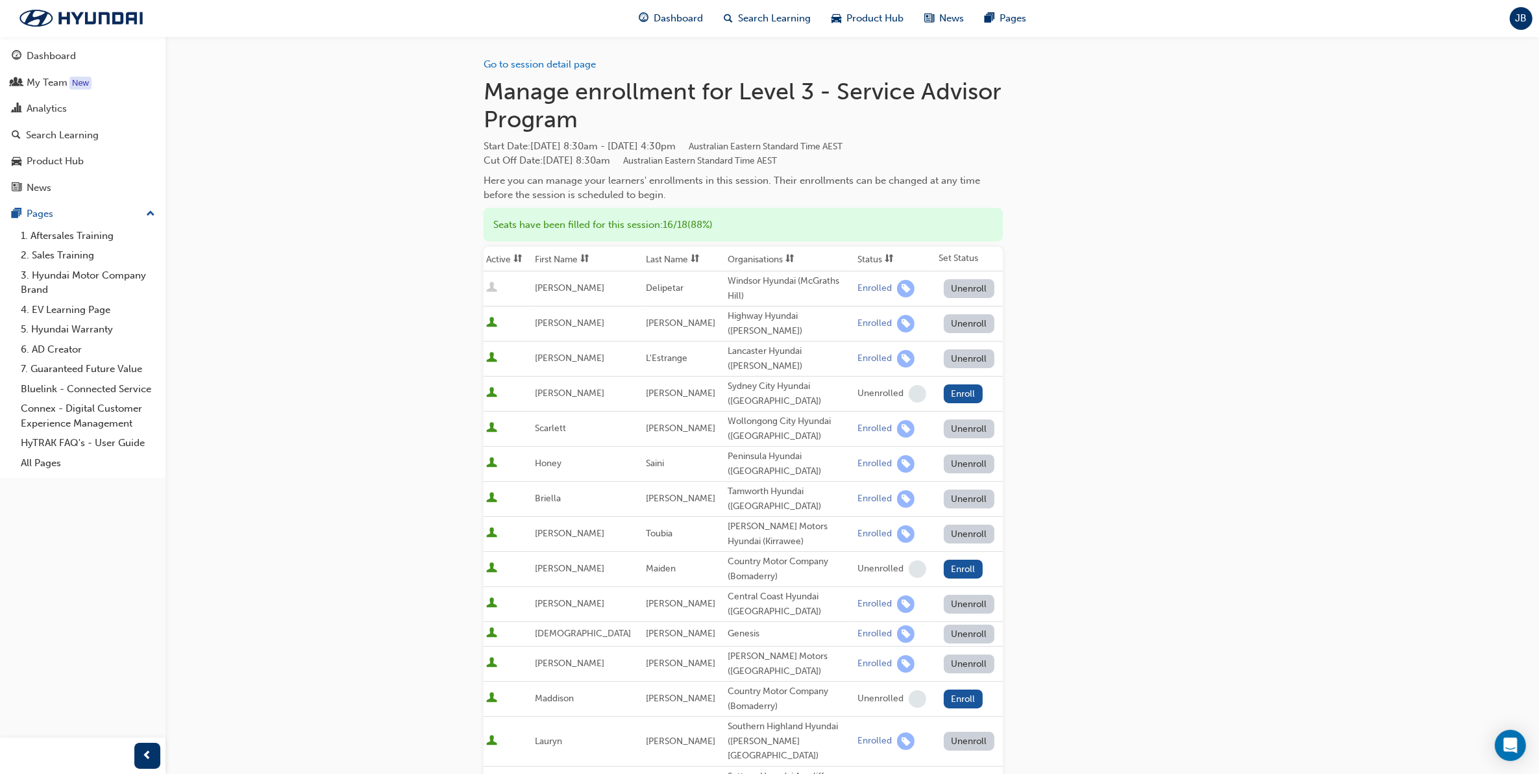
click at [944, 489] on button "Unenroll" at bounding box center [969, 498] width 51 height 19
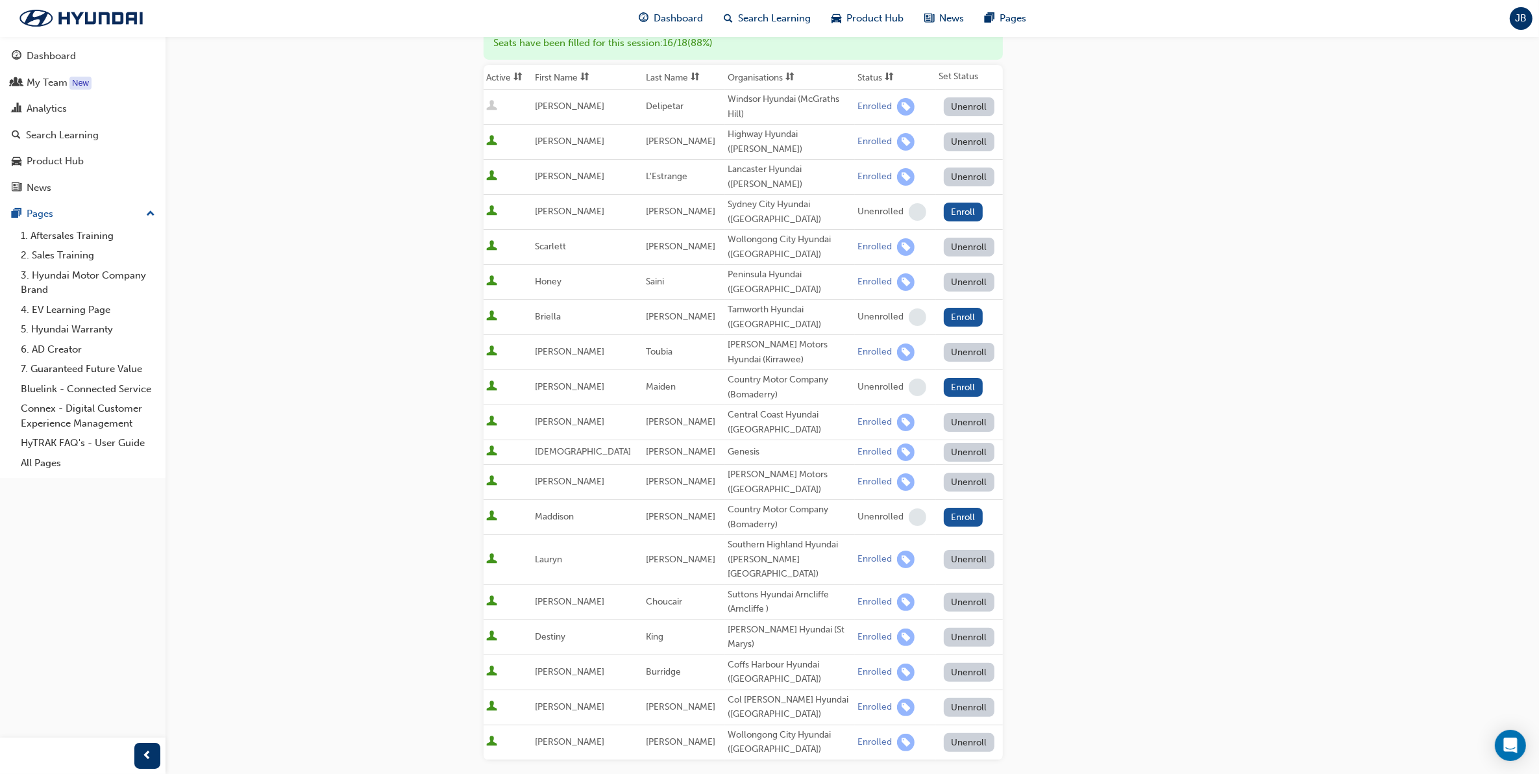
scroll to position [487, 0]
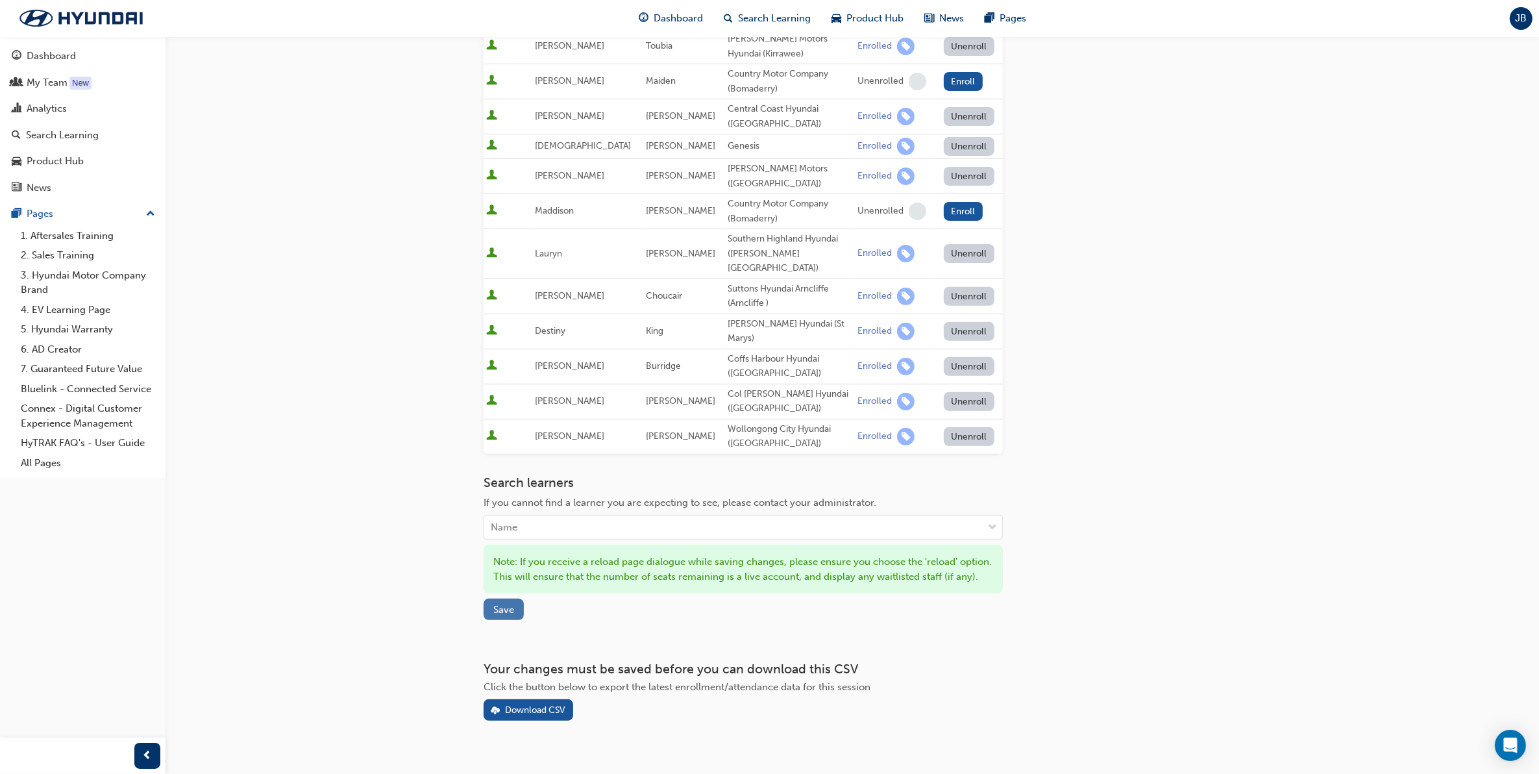
click at [500, 604] on span "Save" at bounding box center [503, 610] width 21 height 12
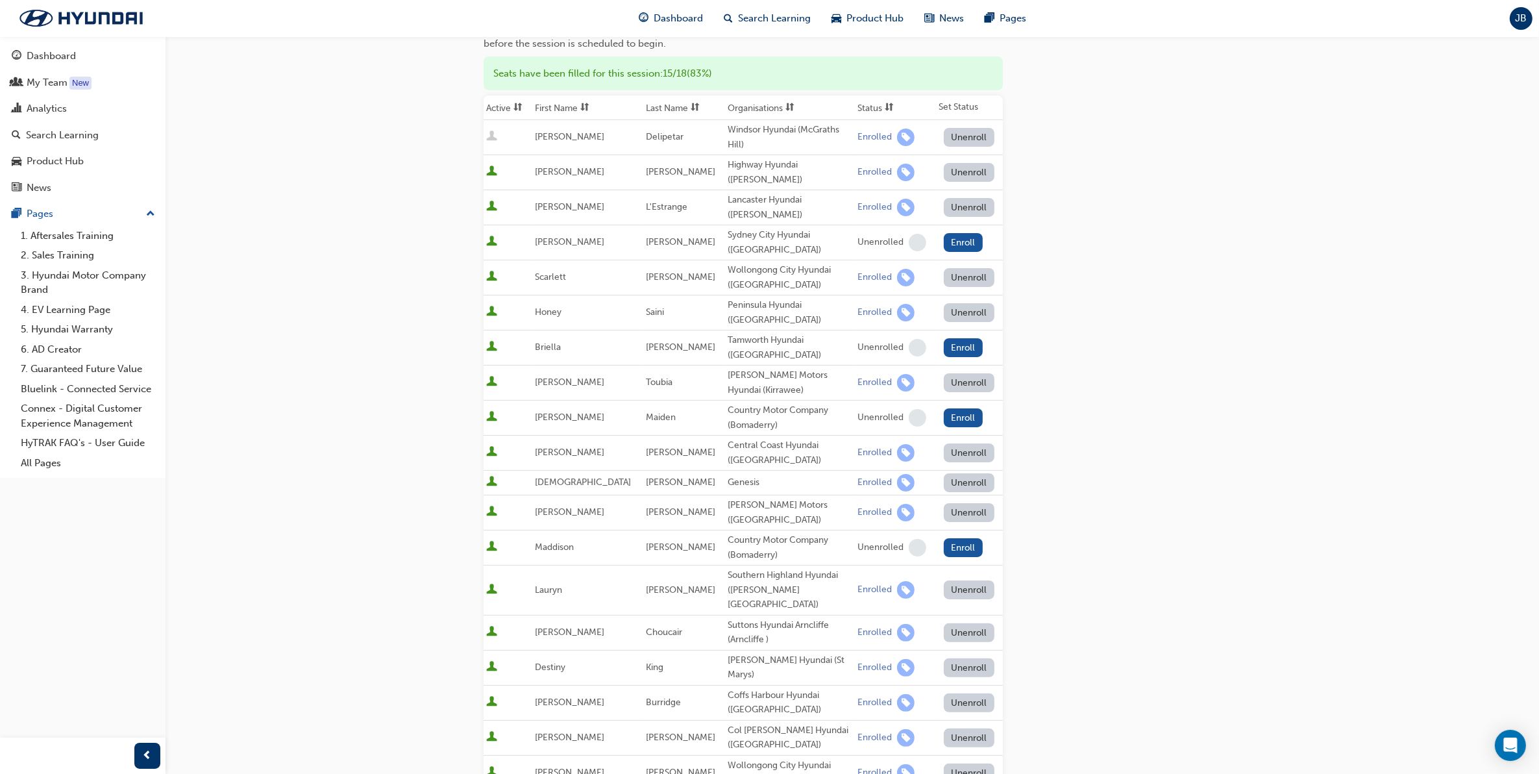
scroll to position [0, 0]
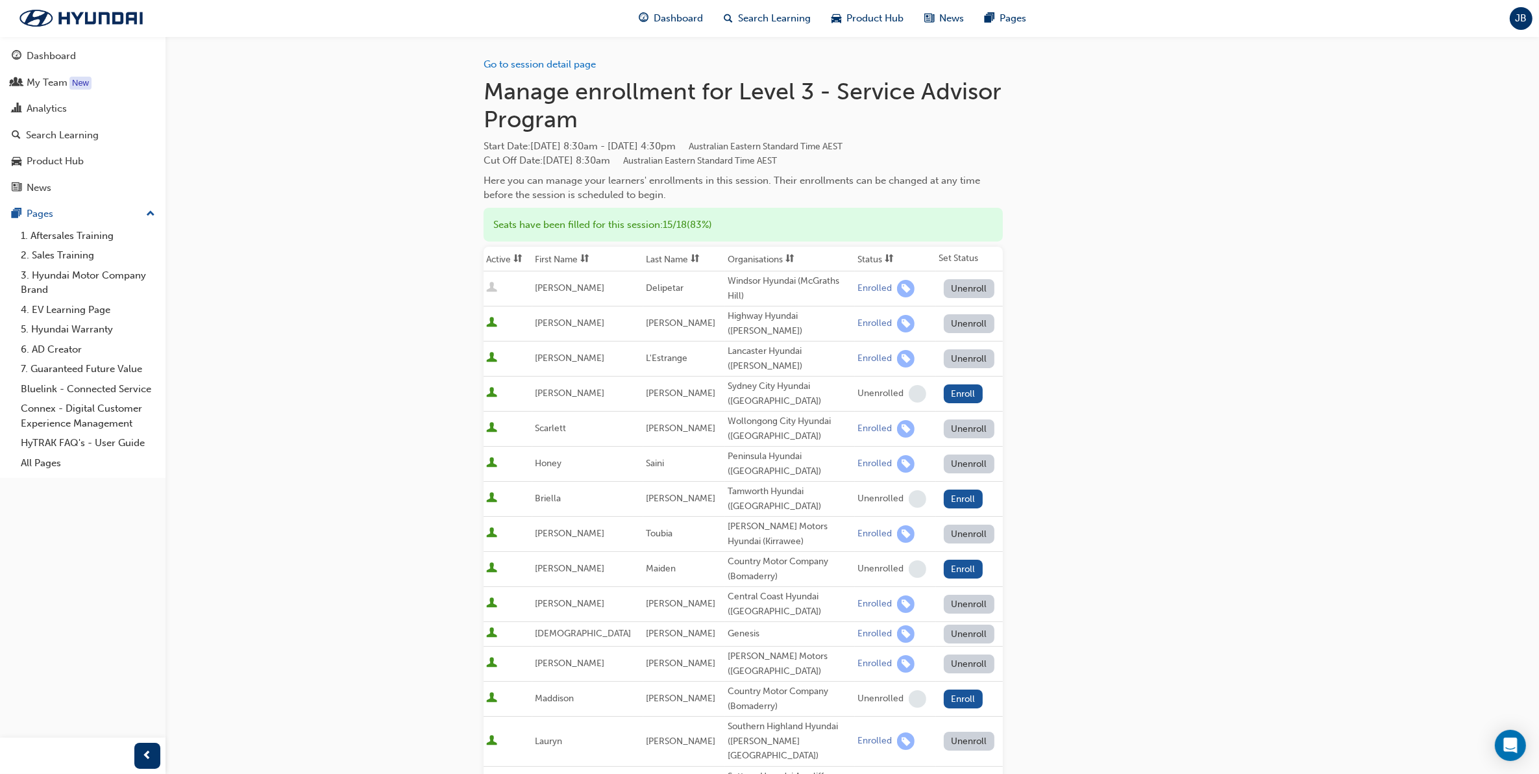
click at [1138, 679] on div "Go to session detail page Manage enrollment for Level 3 - Service Advisor Progr…" at bounding box center [852, 595] width 737 height 1118
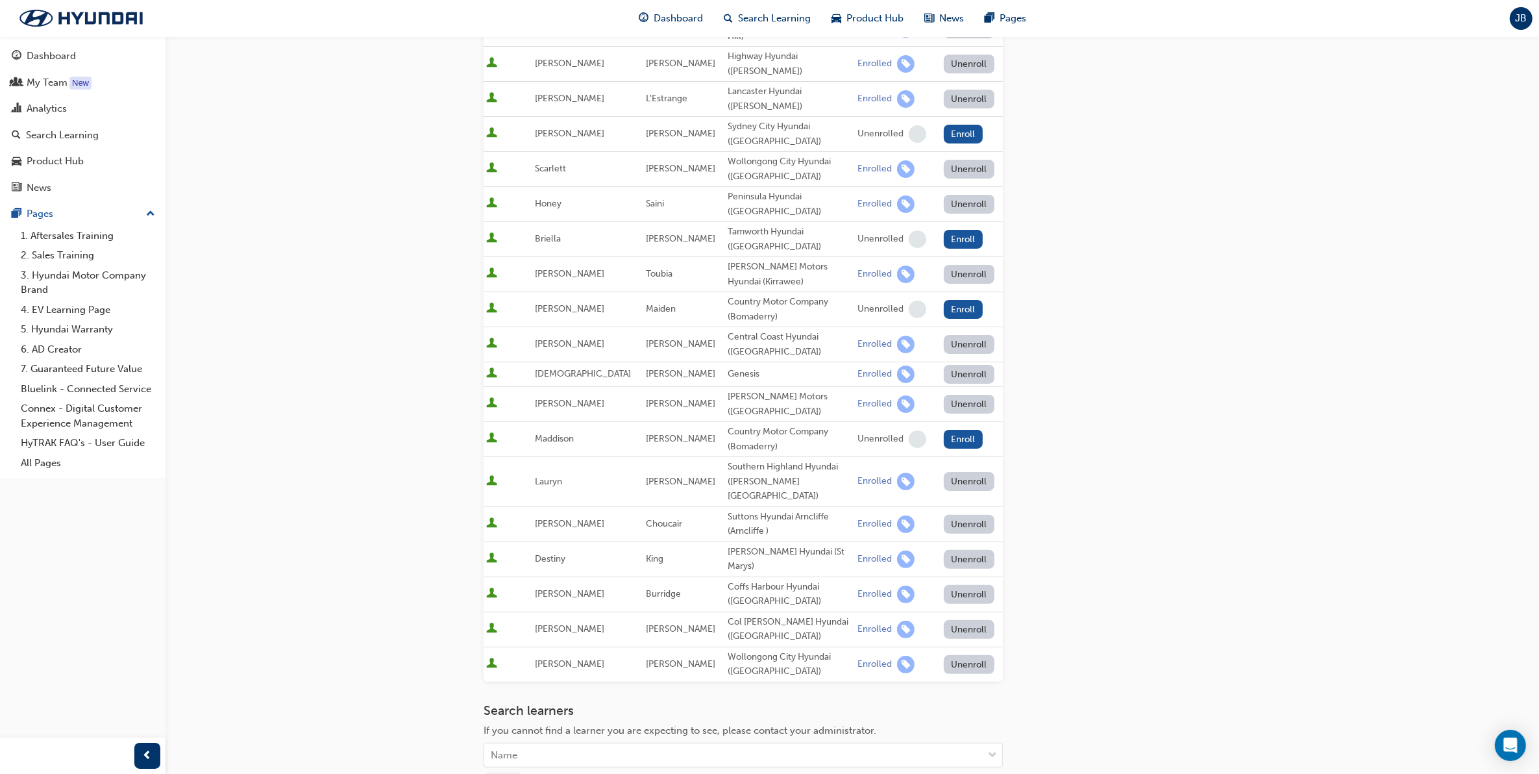
scroll to position [325, 0]
